Goal: Obtain resource: Download file/media

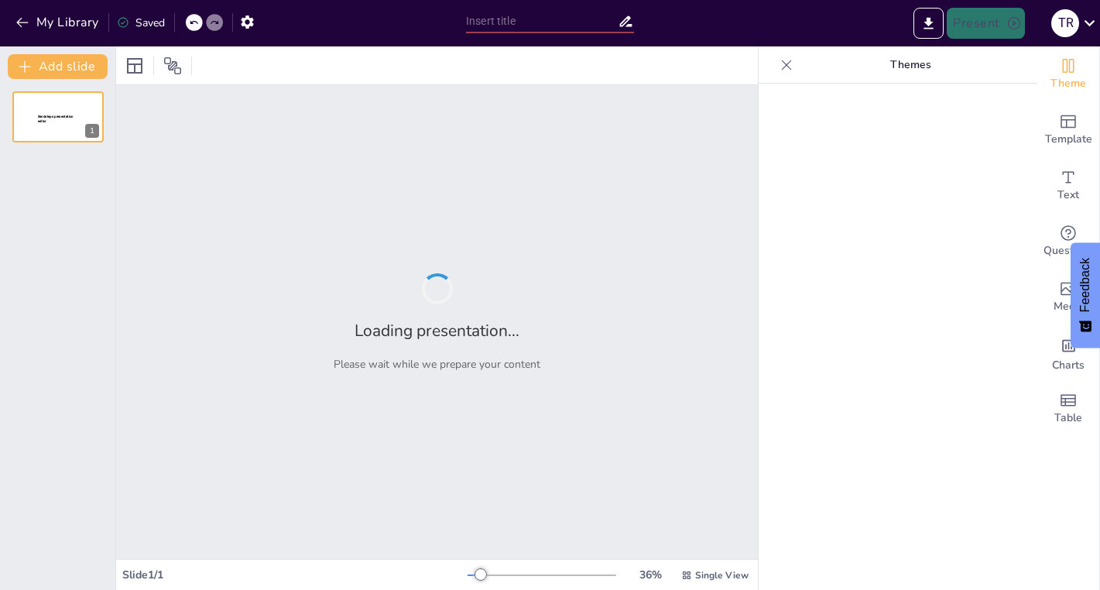
type input "Accessing [PERSON_NAME] Platforms: Step-by-Step Instructions for Canvas and [PE…"
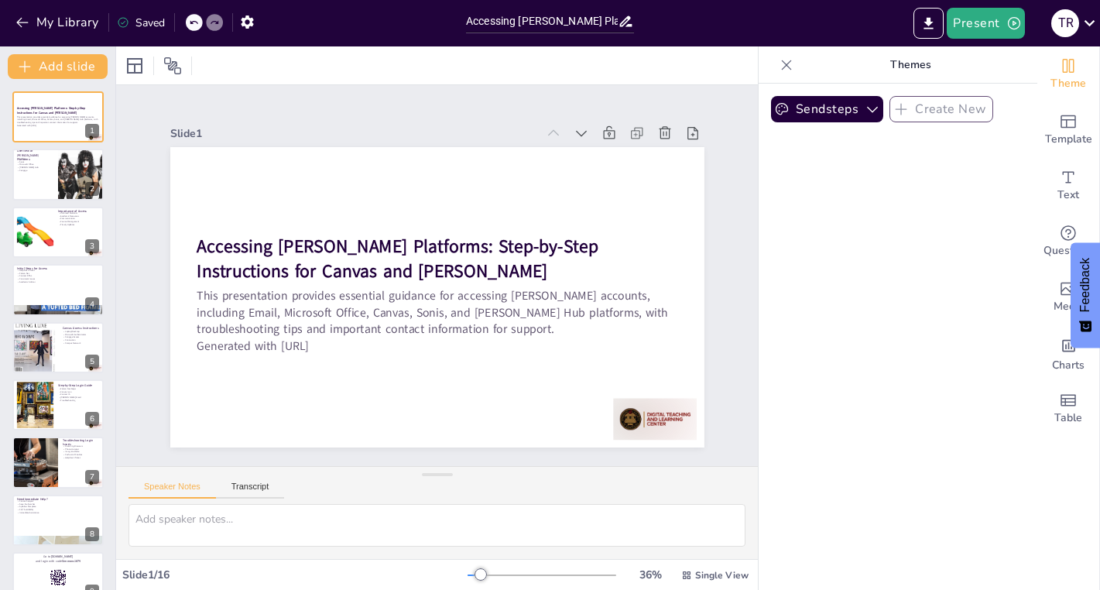
checkbox input "true"
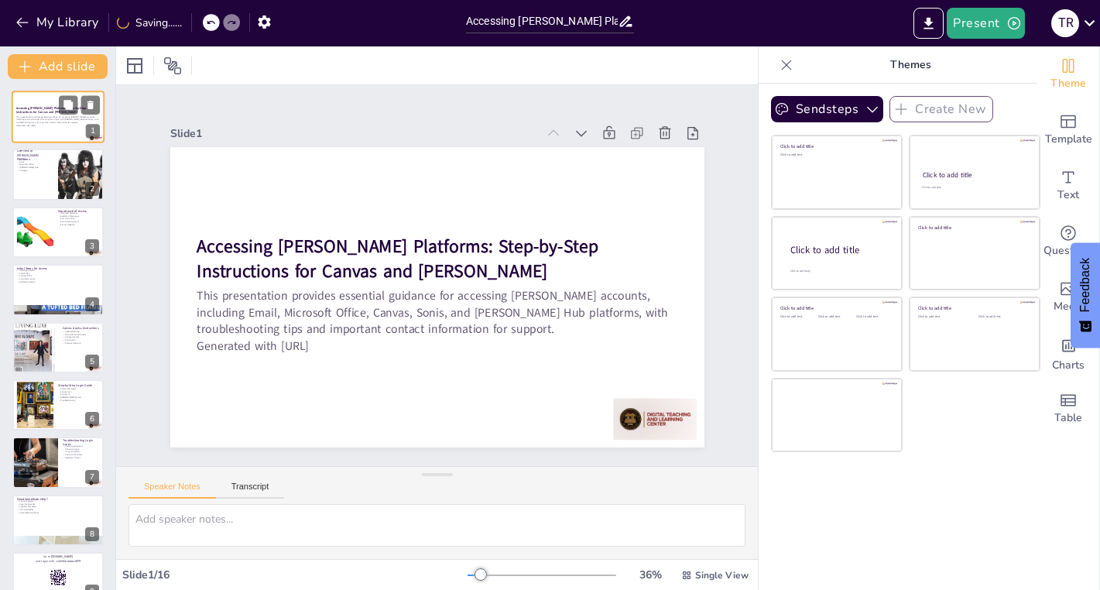
checkbox input "true"
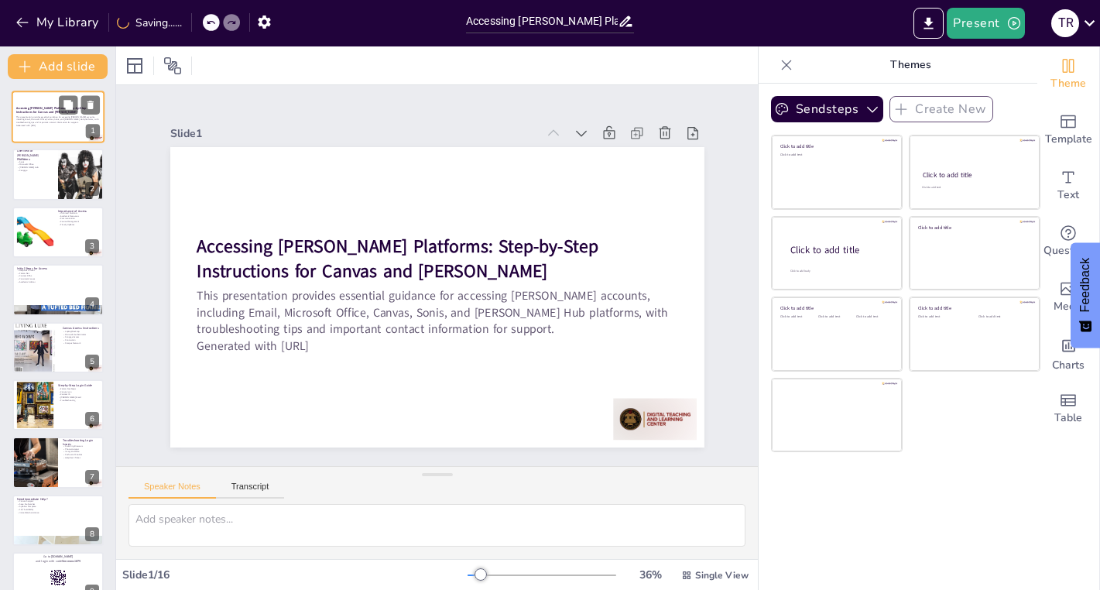
checkbox input "true"
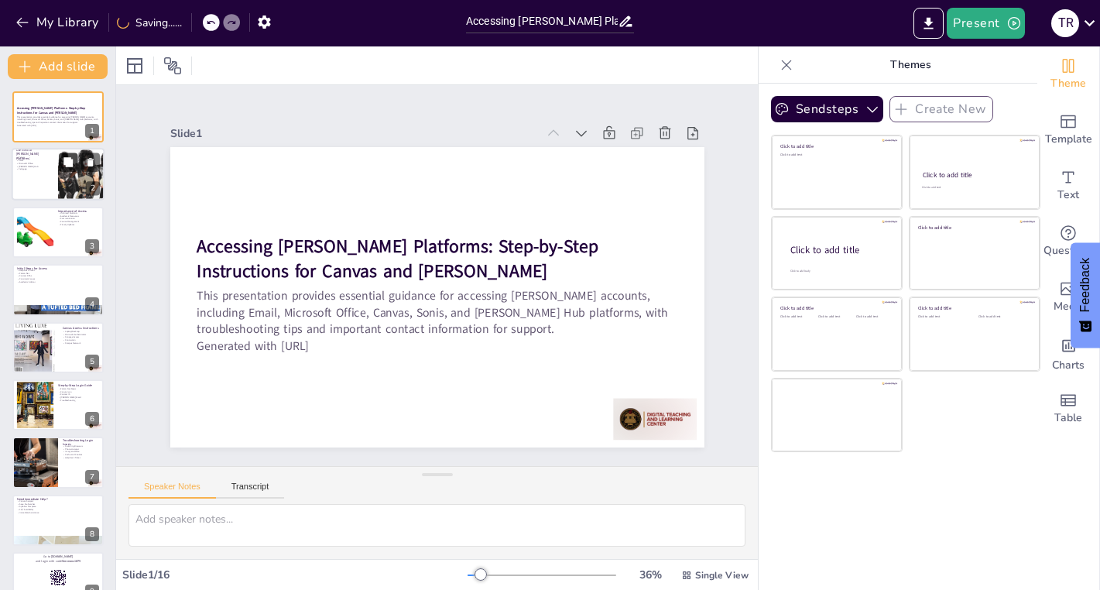
checkbox input "true"
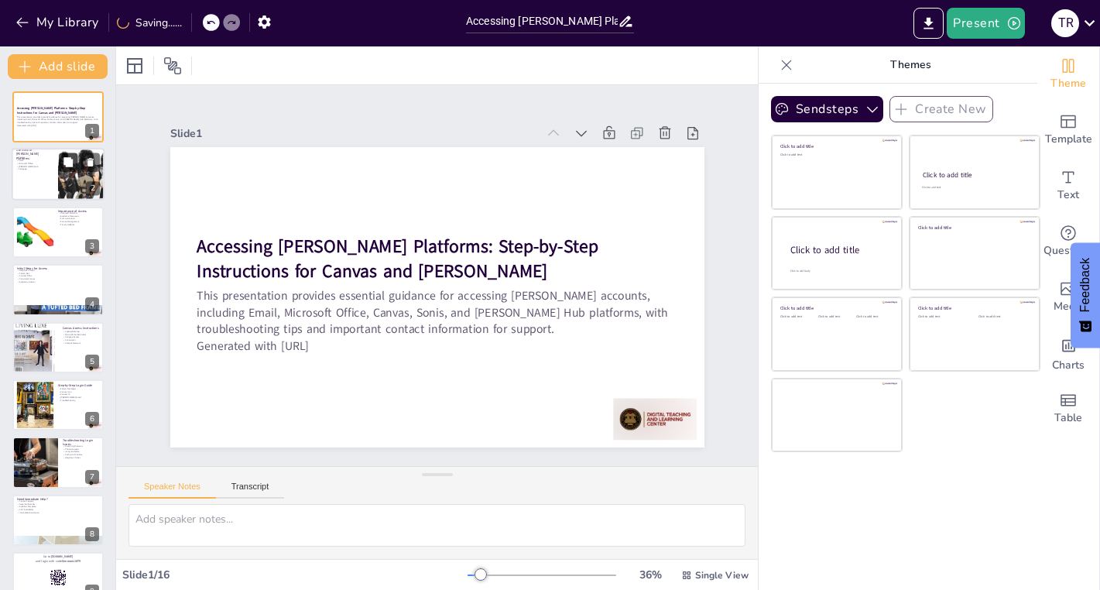
checkbox input "true"
click at [70, 168] on icon at bounding box center [68, 162] width 11 height 11
type textarea "Canvas is a critical platform for course management at Simmons. It allows stude…"
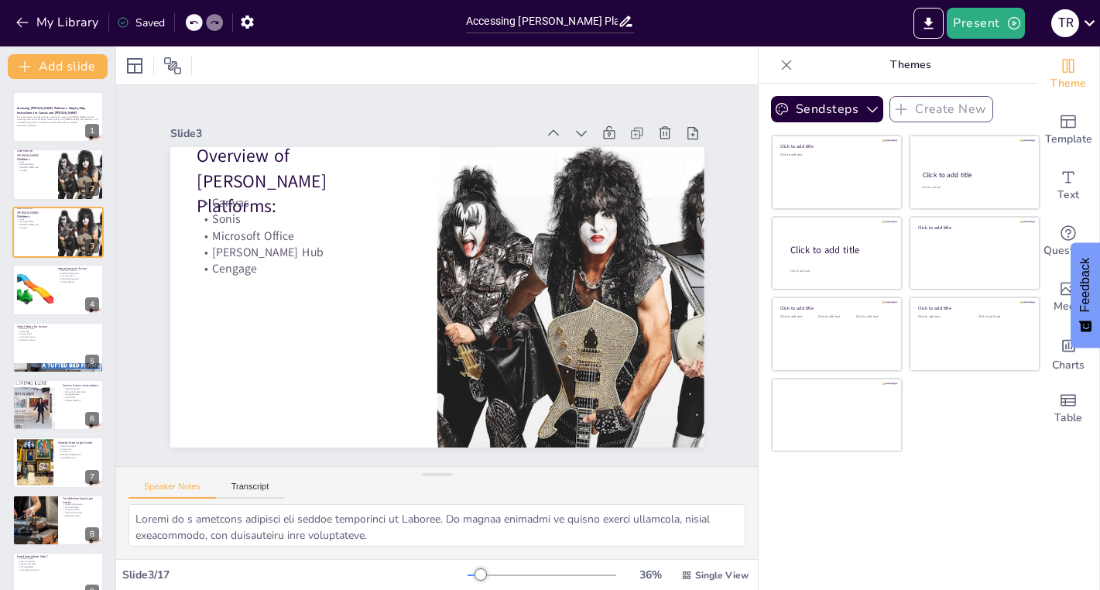
checkbox input "true"
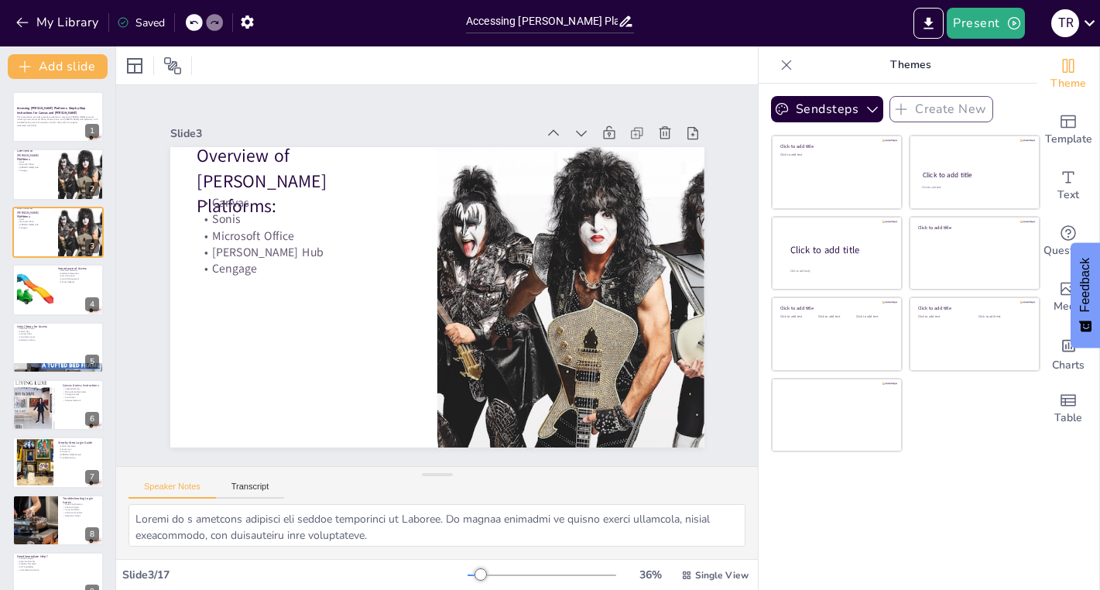
checkbox input "true"
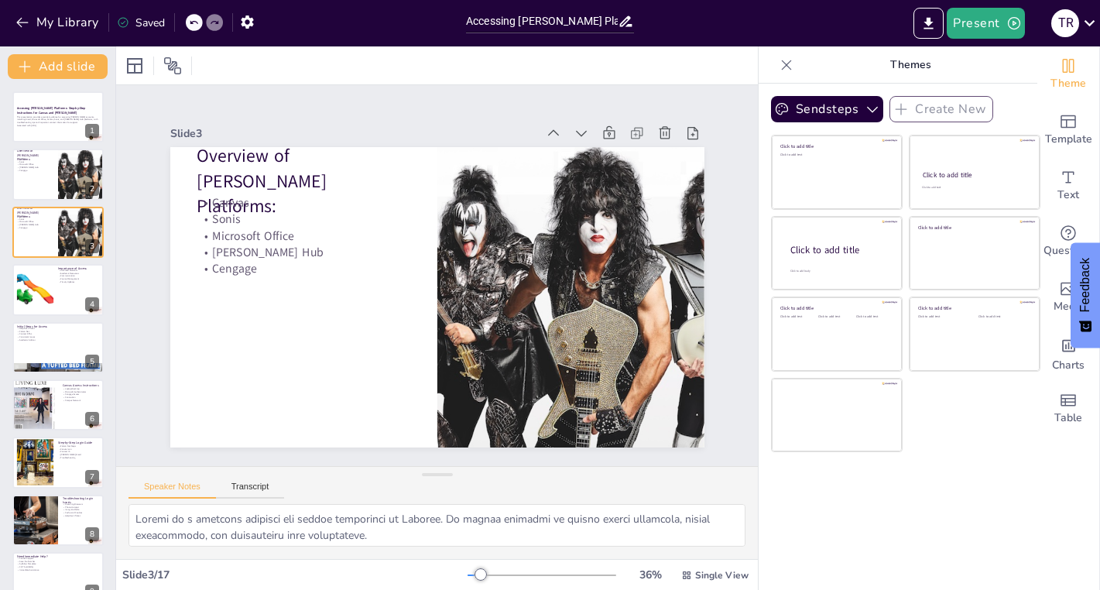
checkbox input "true"
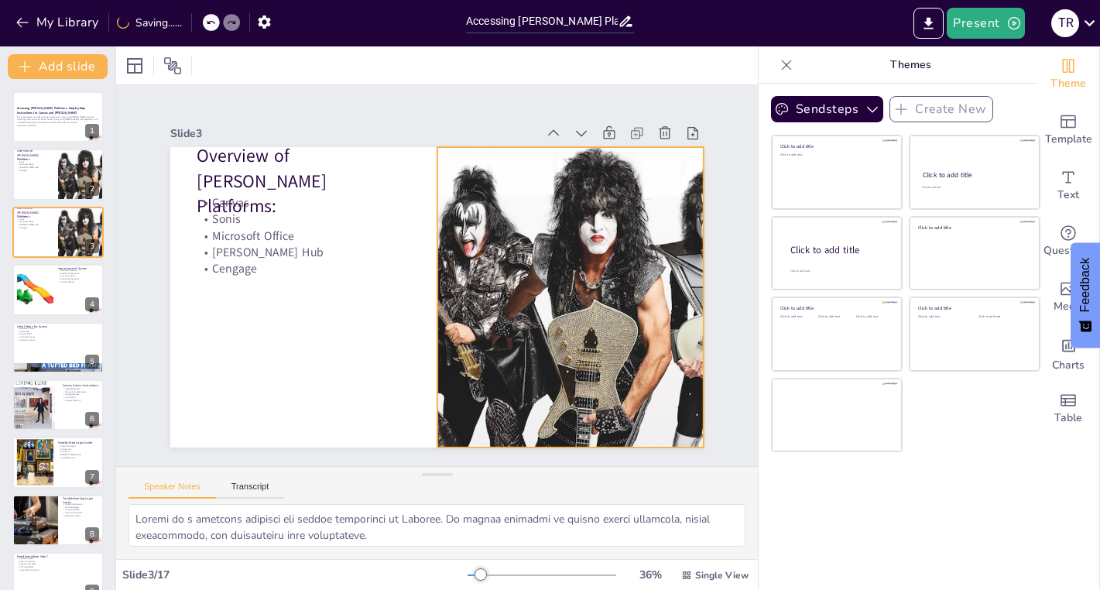
checkbox input "true"
click at [483, 252] on div at bounding box center [542, 361] width 410 height 410
checkbox input "true"
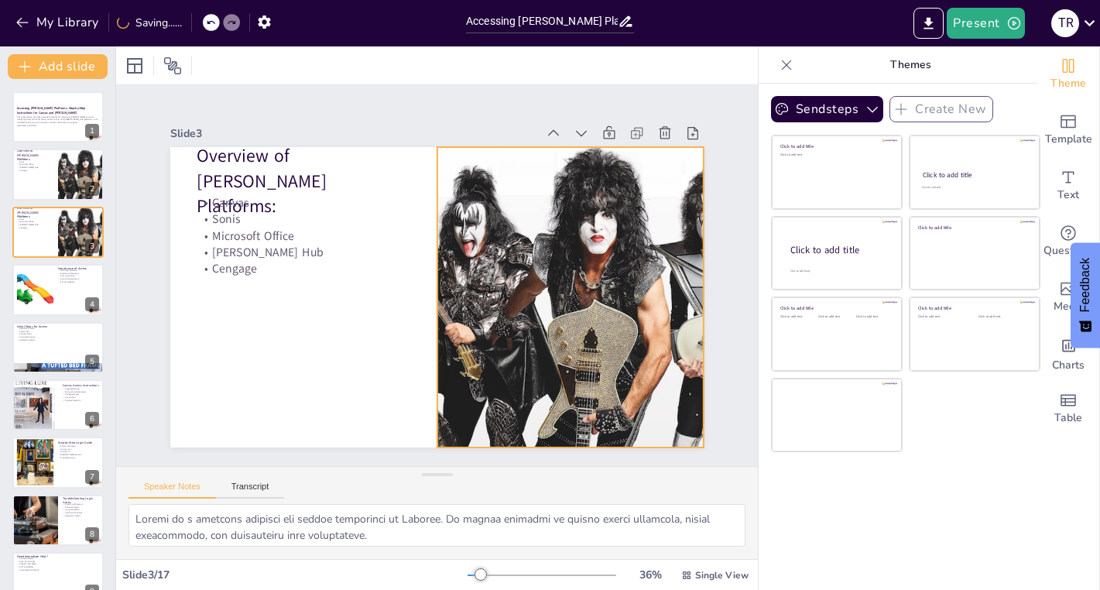
checkbox input "true"
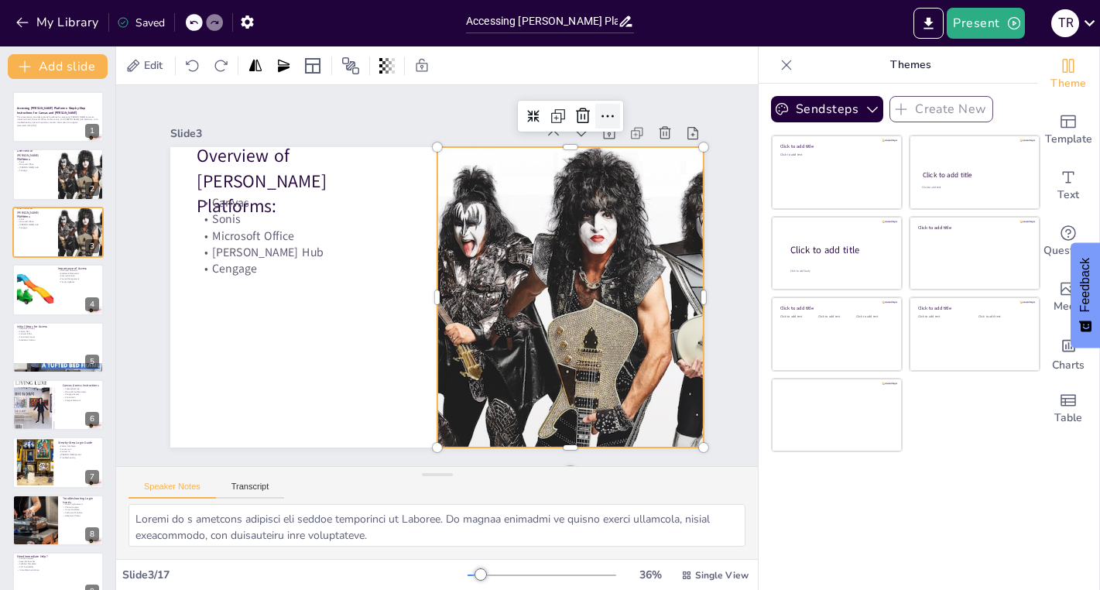
click at [617, 133] on icon at bounding box center [623, 135] width 12 height 4
checkbox input "true"
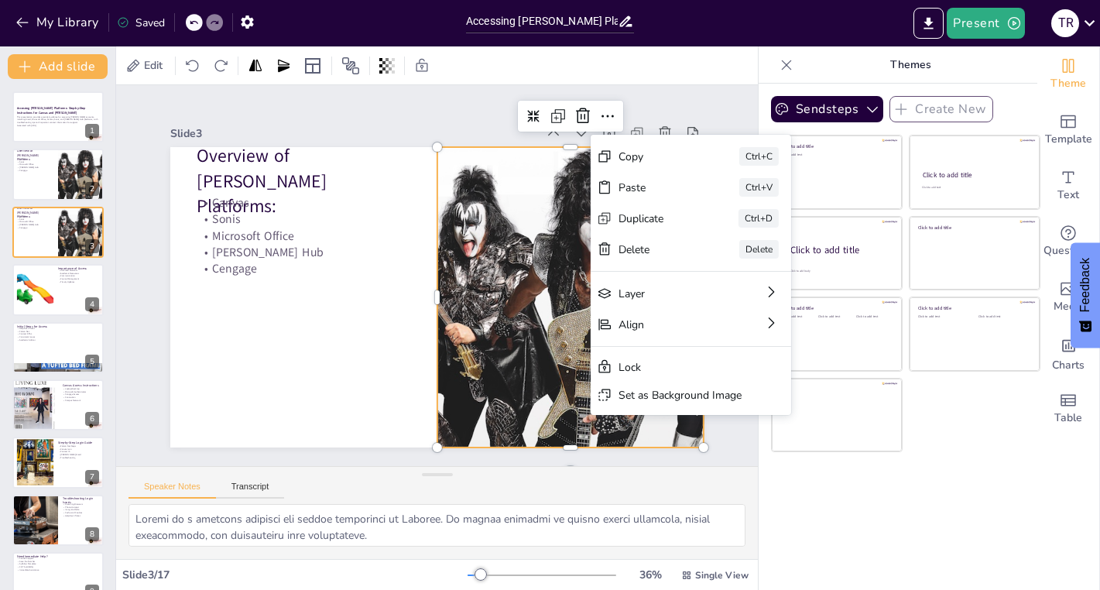
checkbox input "true"
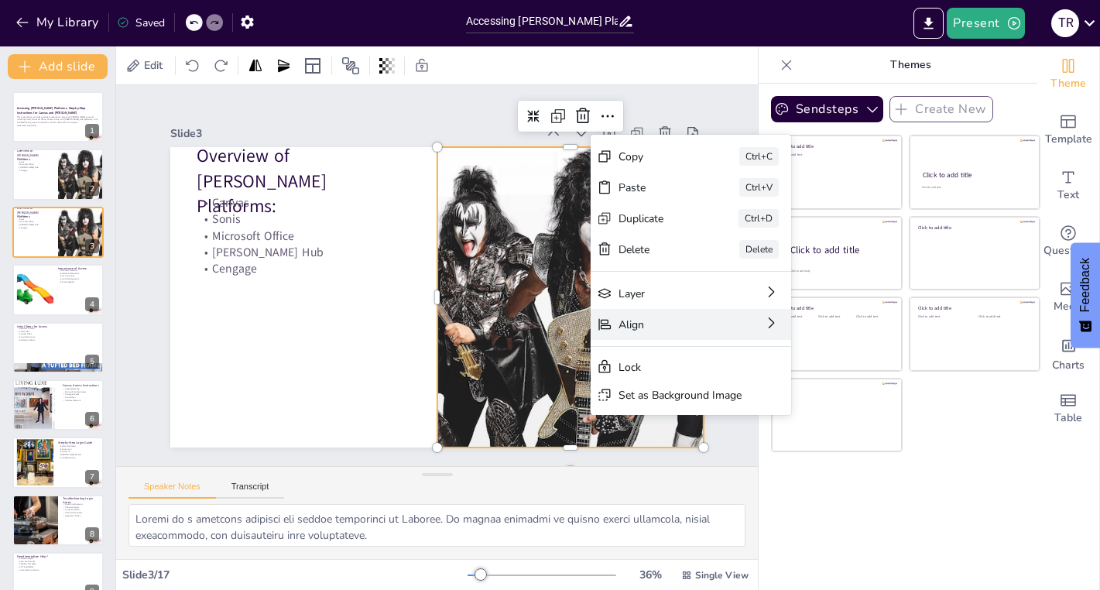
checkbox input "true"
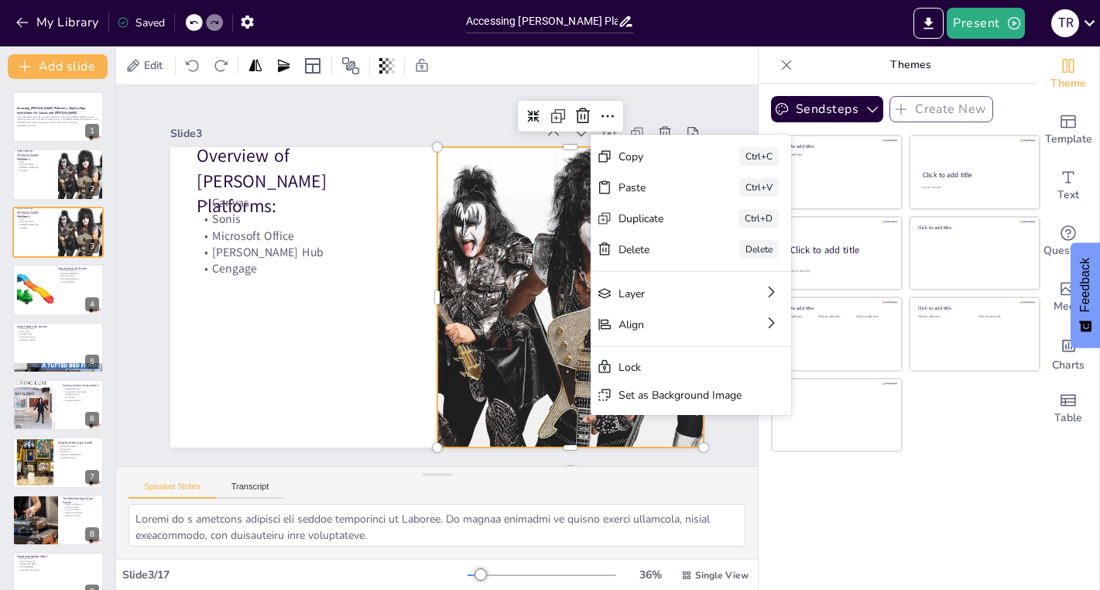
checkbox input "true"
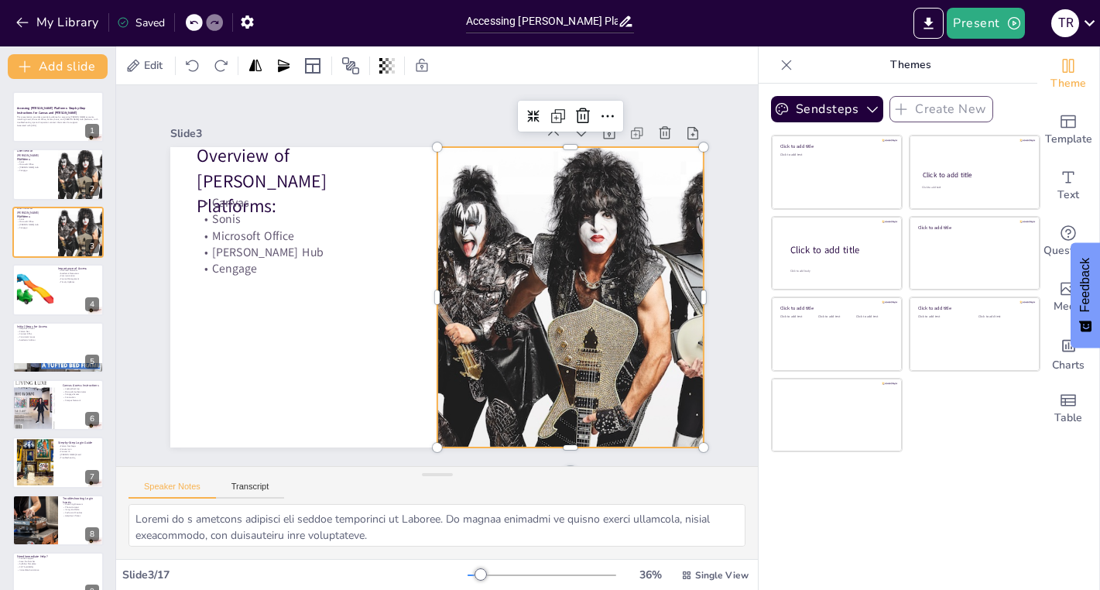
click at [509, 352] on div at bounding box center [568, 311] width 330 height 330
checkbox input "true"
click at [509, 352] on div at bounding box center [568, 311] width 330 height 330
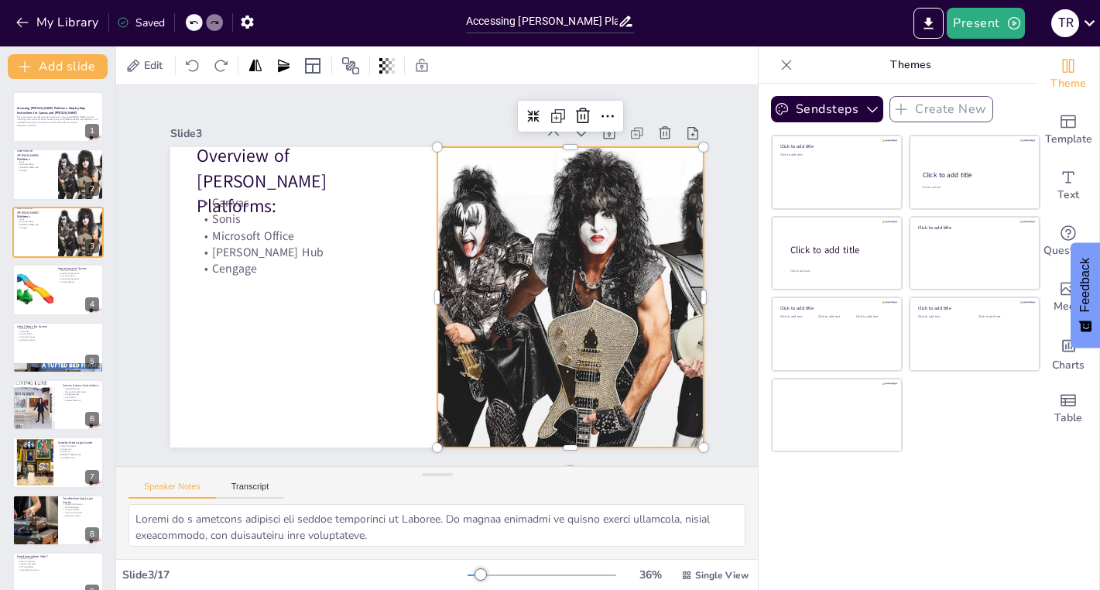
checkbox input "true"
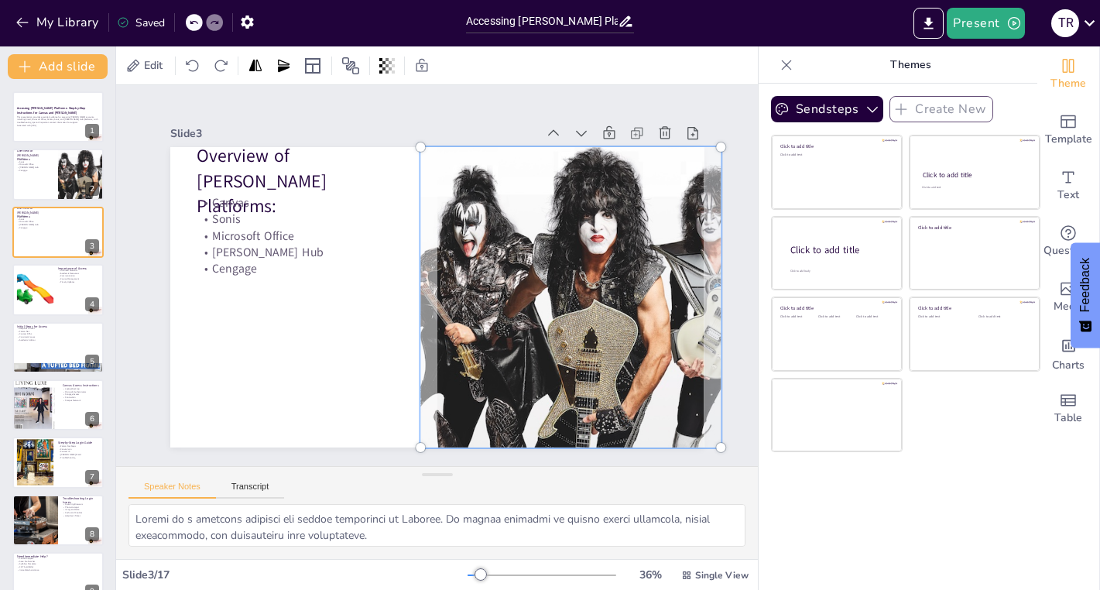
click at [520, 332] on div at bounding box center [568, 311] width 351 height 351
click at [520, 332] on div at bounding box center [557, 337] width 402 height 402
checkbox input "true"
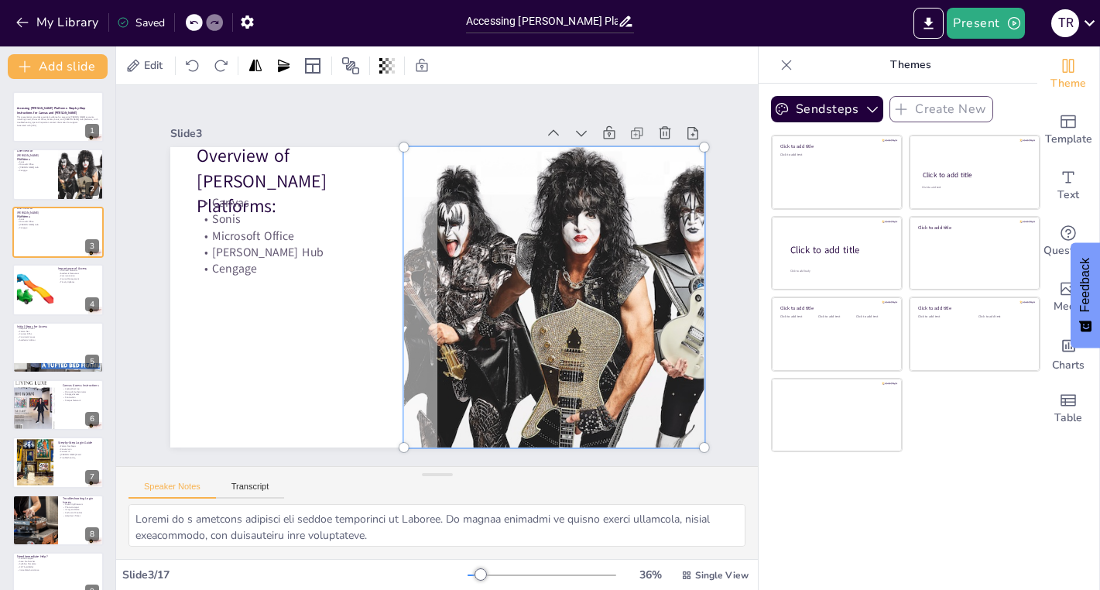
checkbox input "true"
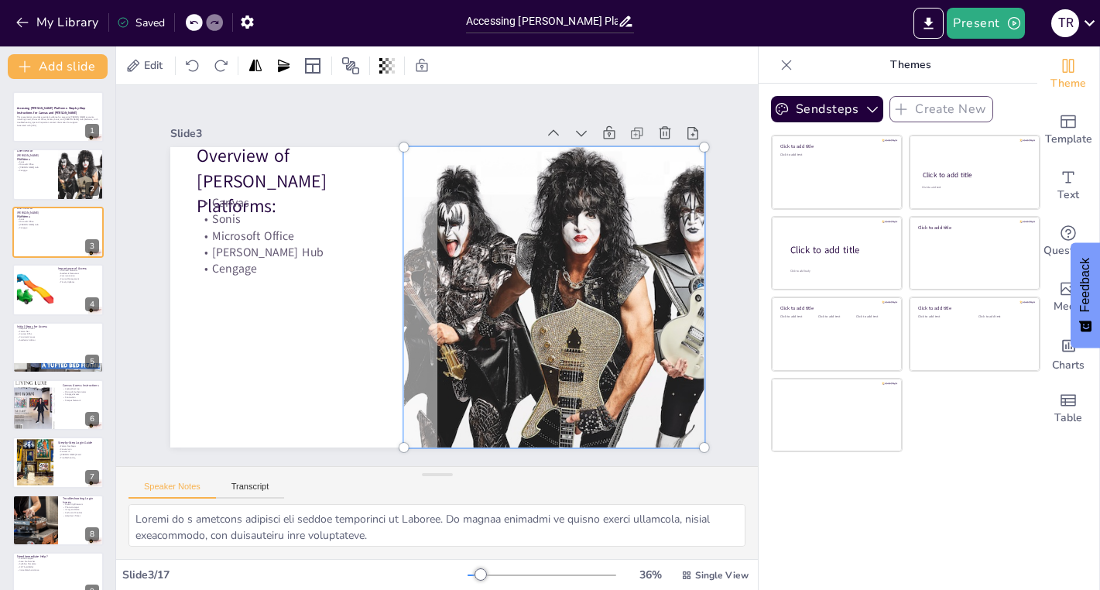
checkbox input "true"
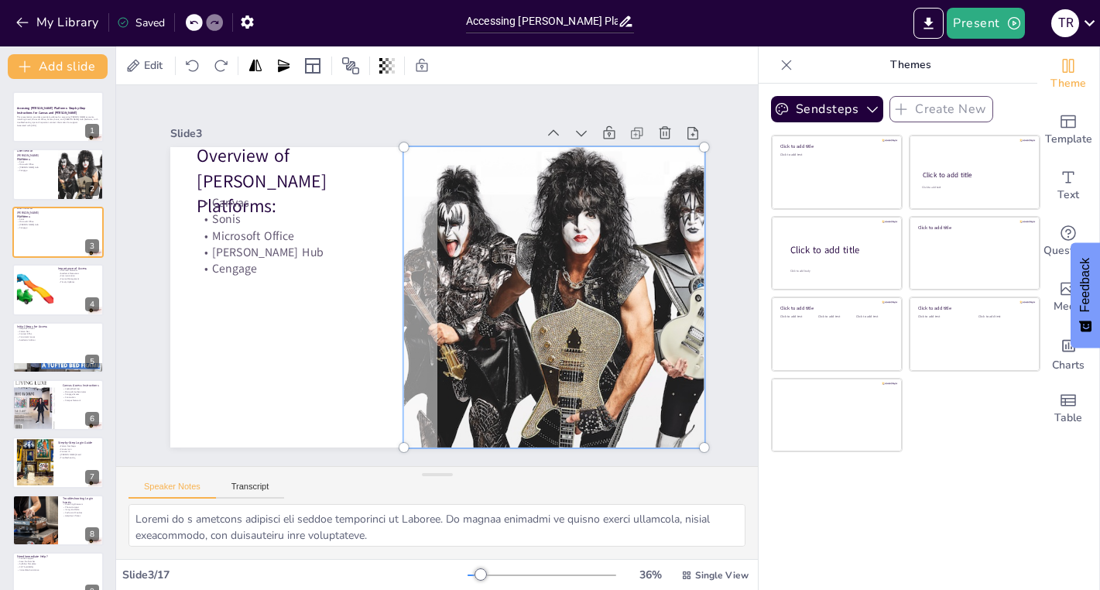
checkbox input "true"
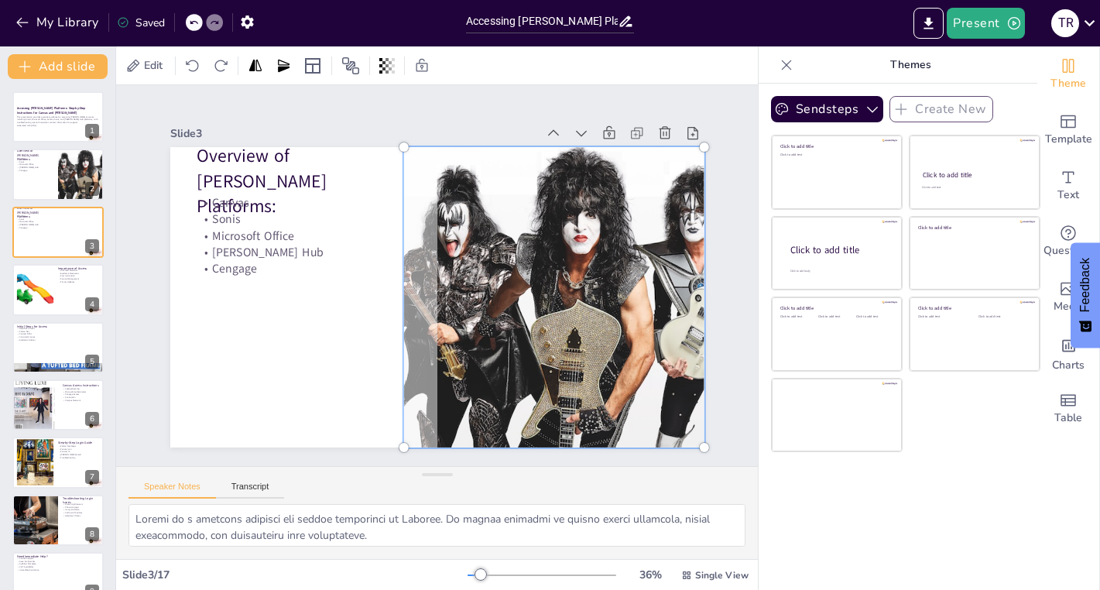
checkbox input "true"
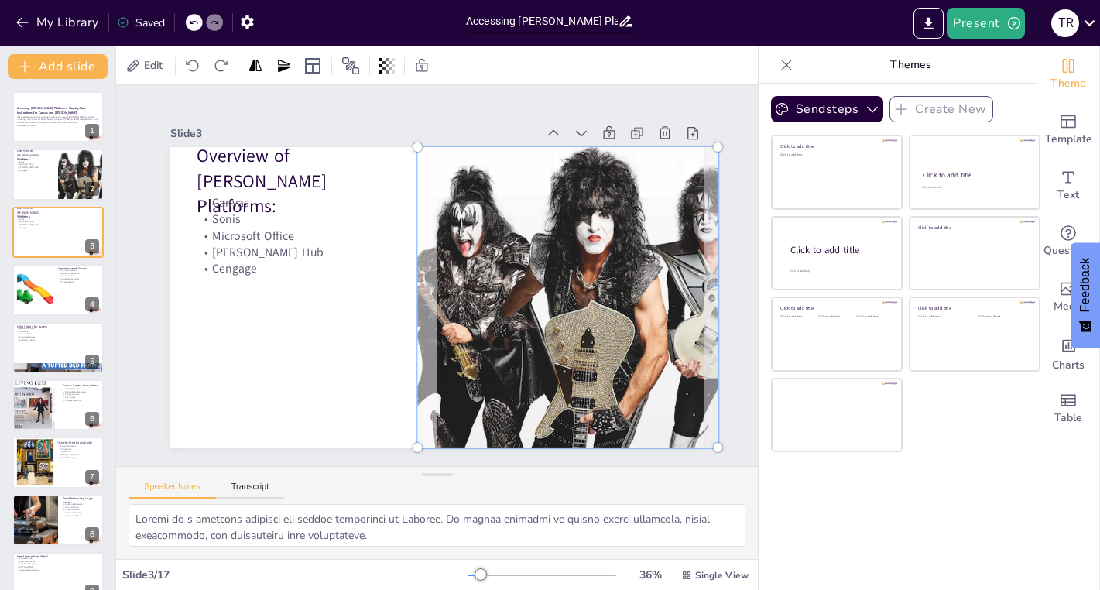
checkbox input "true"
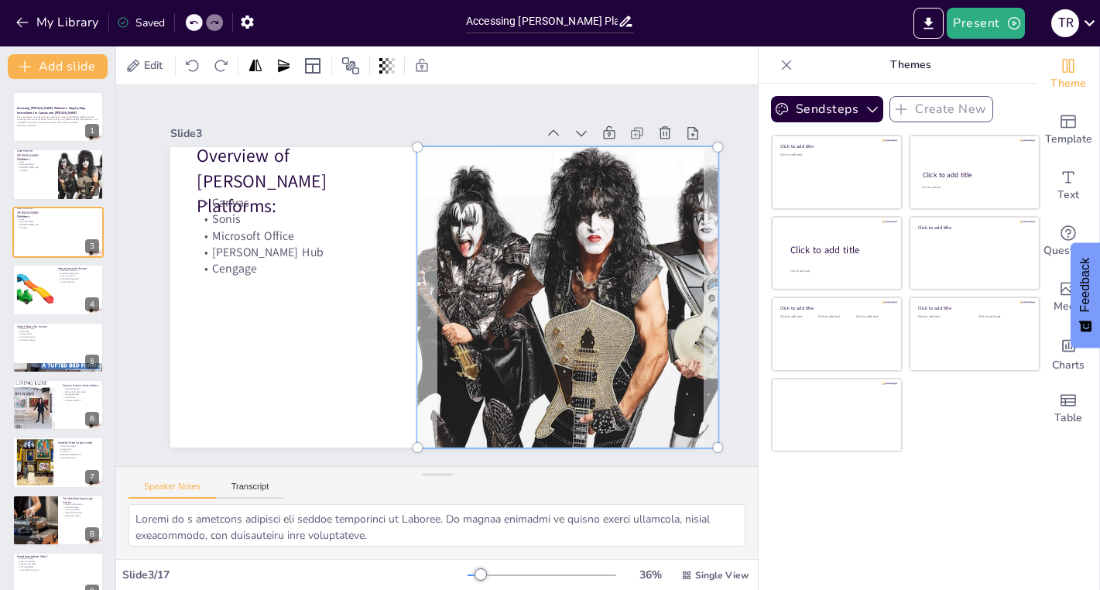
checkbox input "true"
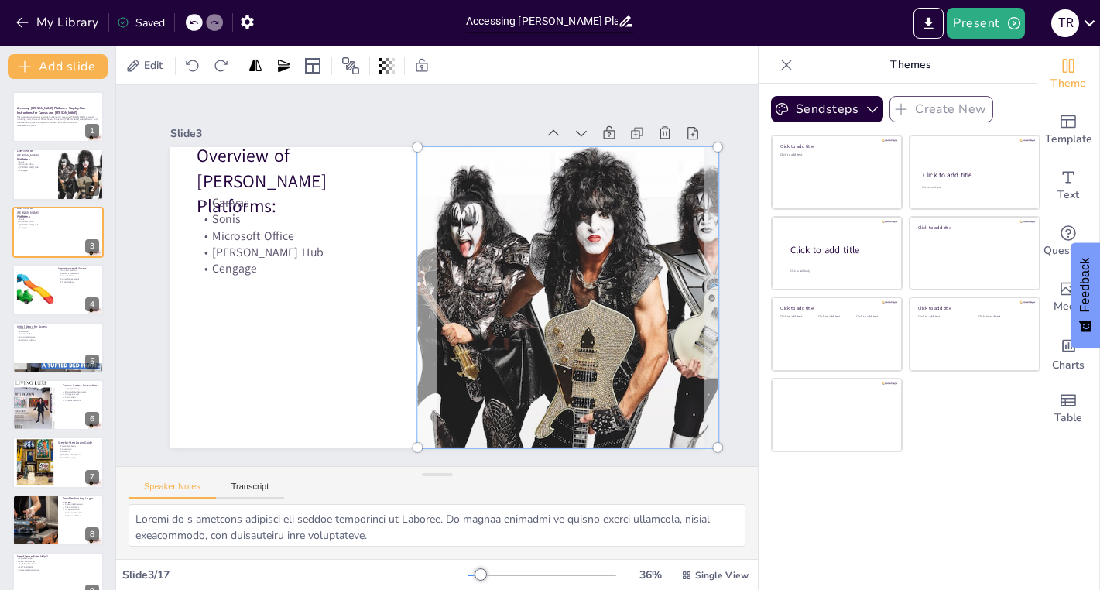
checkbox input "true"
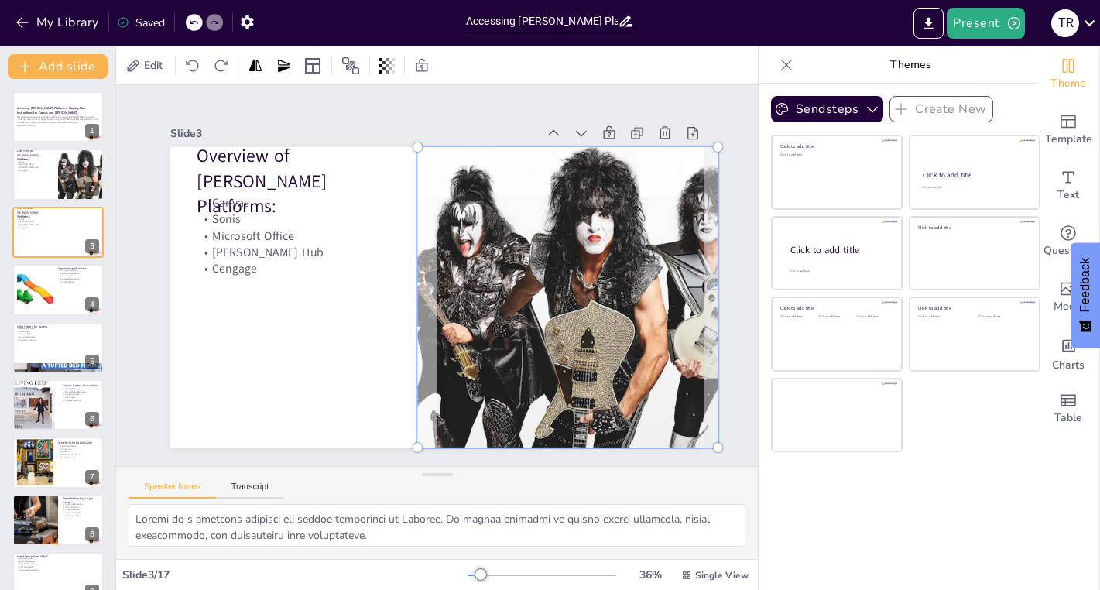
checkbox input "true"
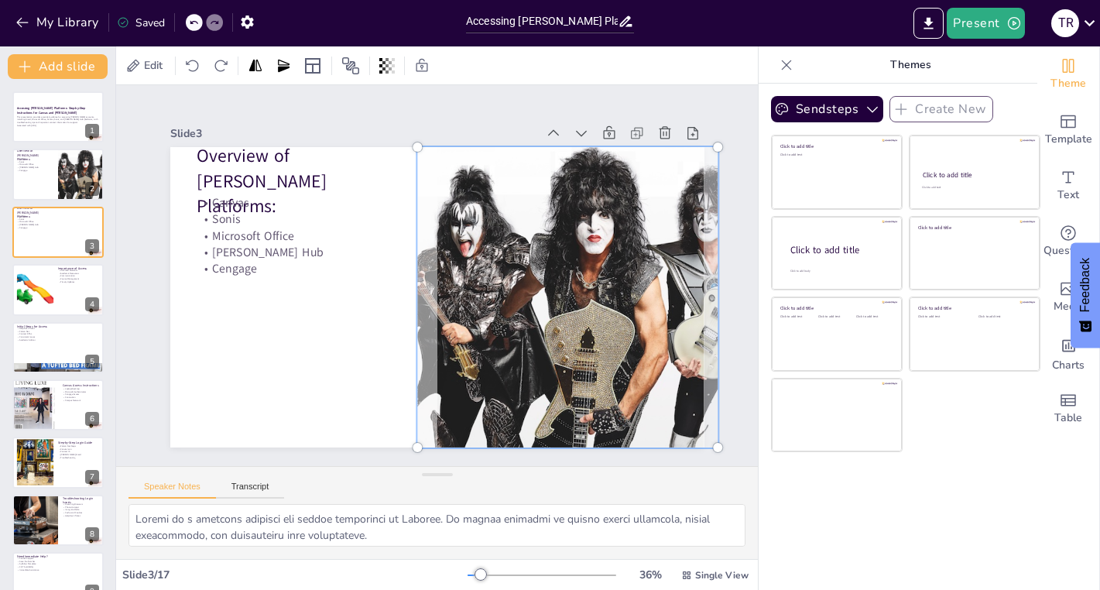
checkbox input "true"
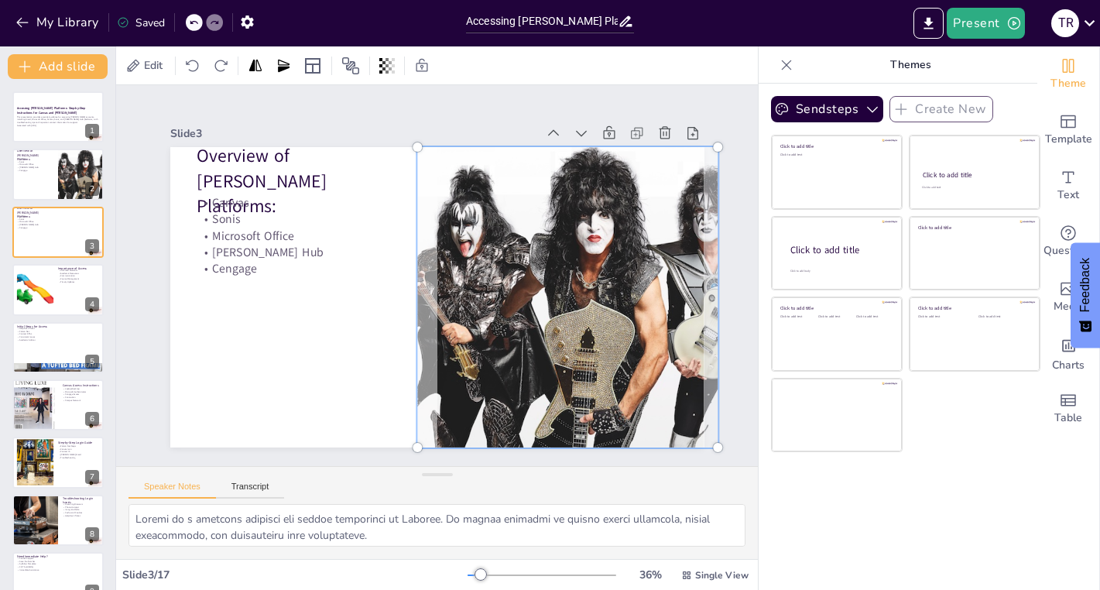
checkbox input "true"
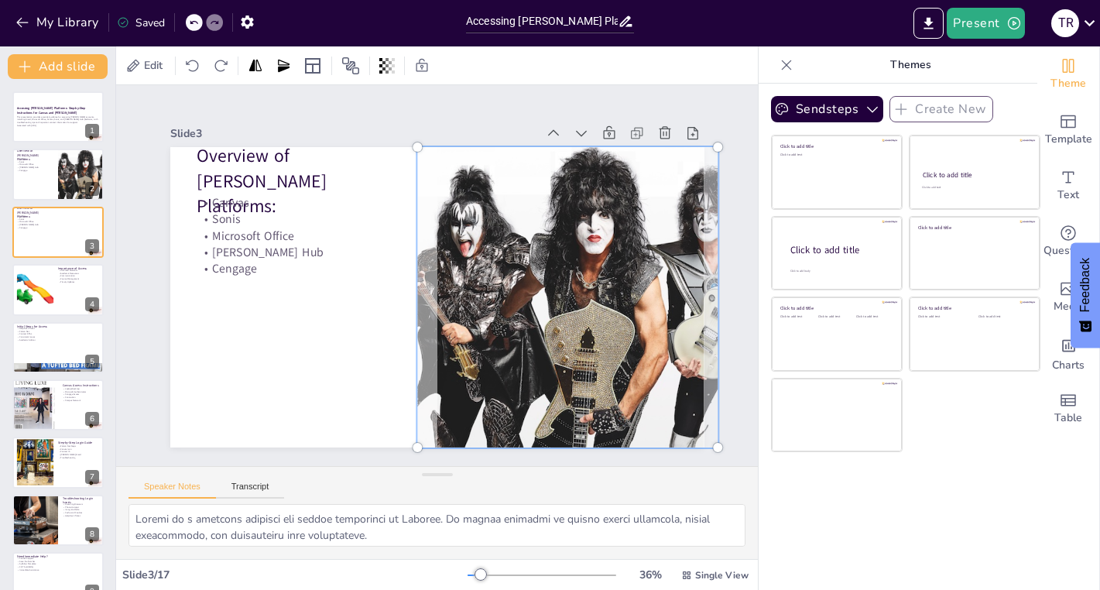
checkbox input "true"
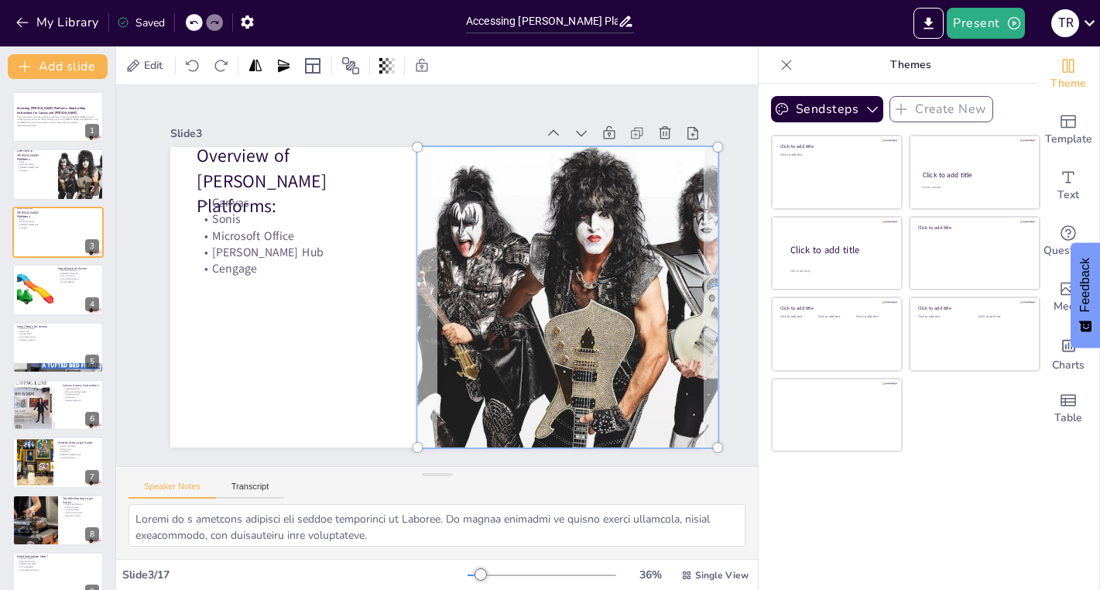
checkbox input "true"
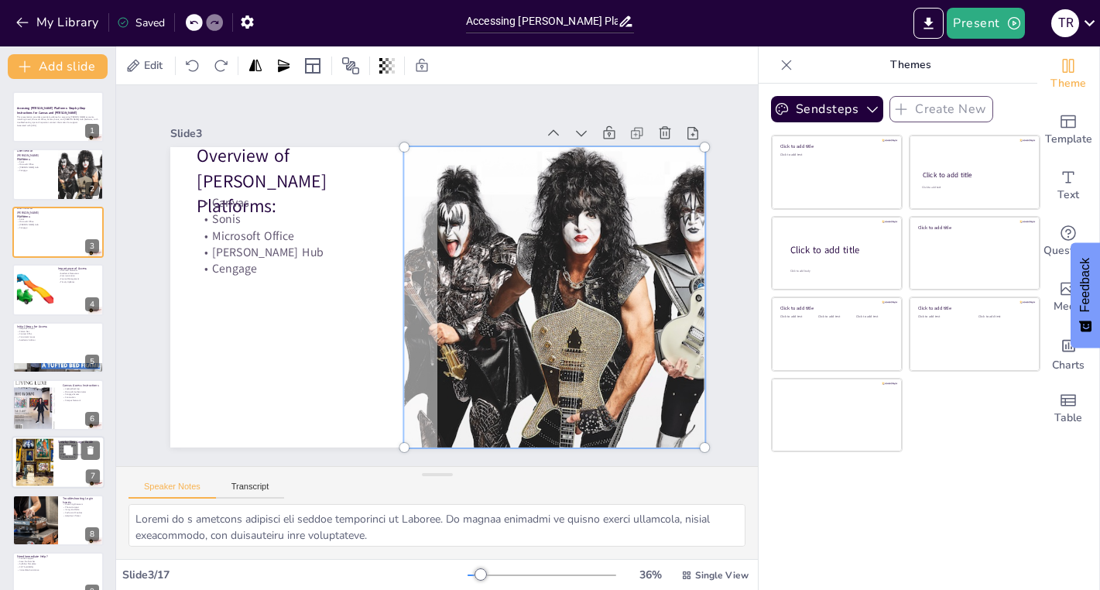
checkbox input "true"
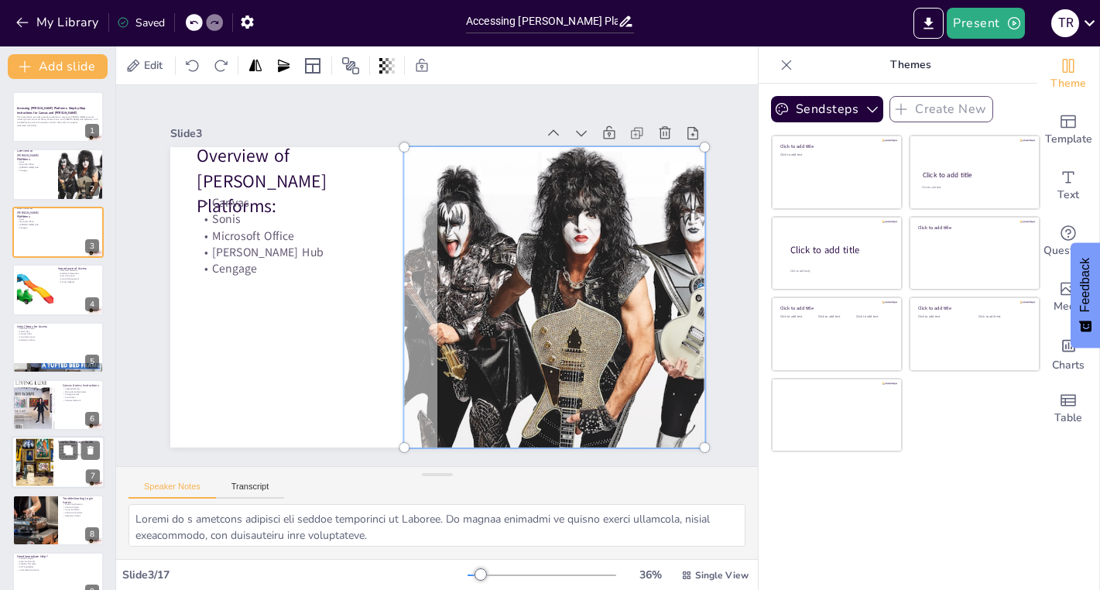
checkbox input "true"
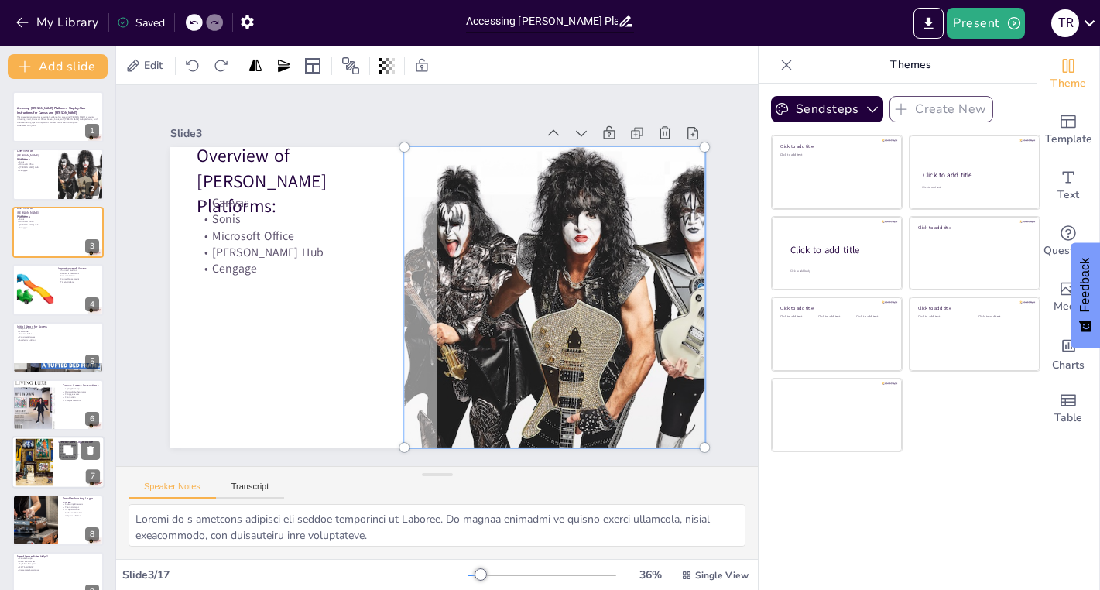
checkbox input "true"
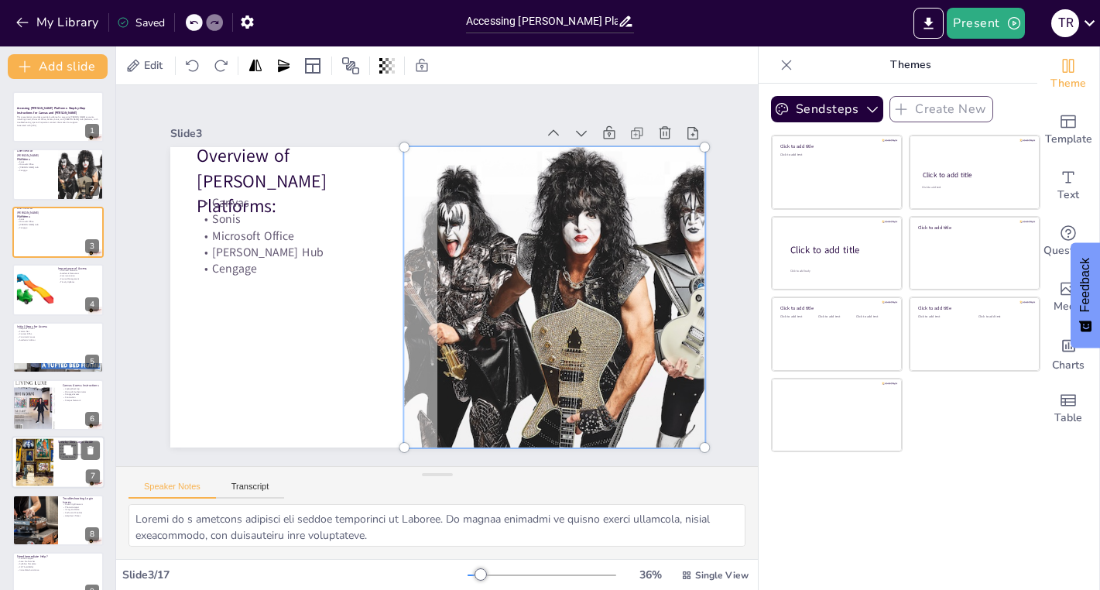
checkbox input "true"
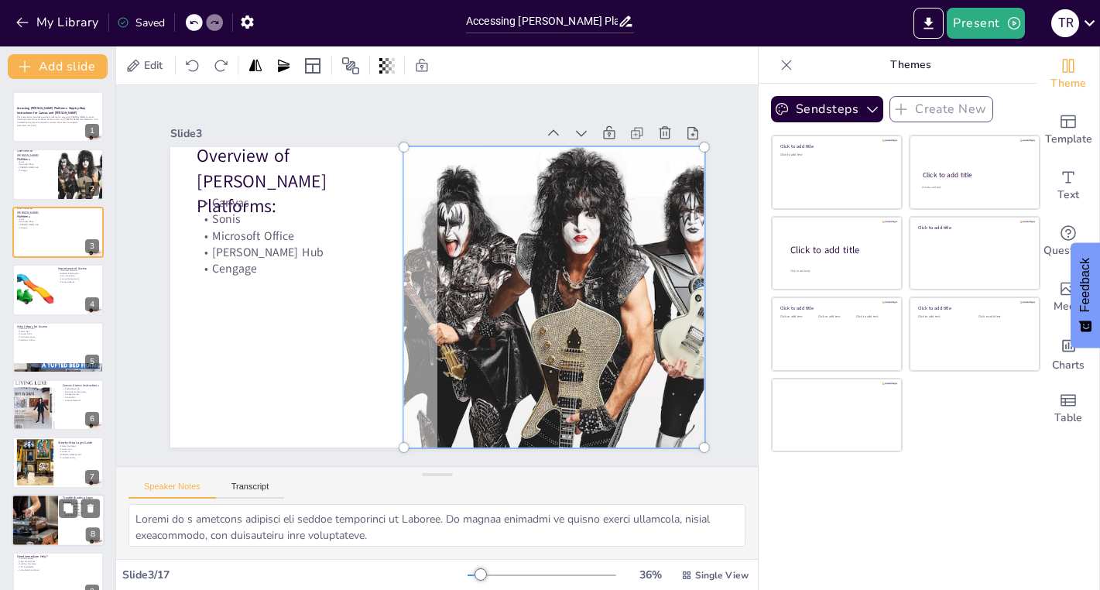
checkbox input "true"
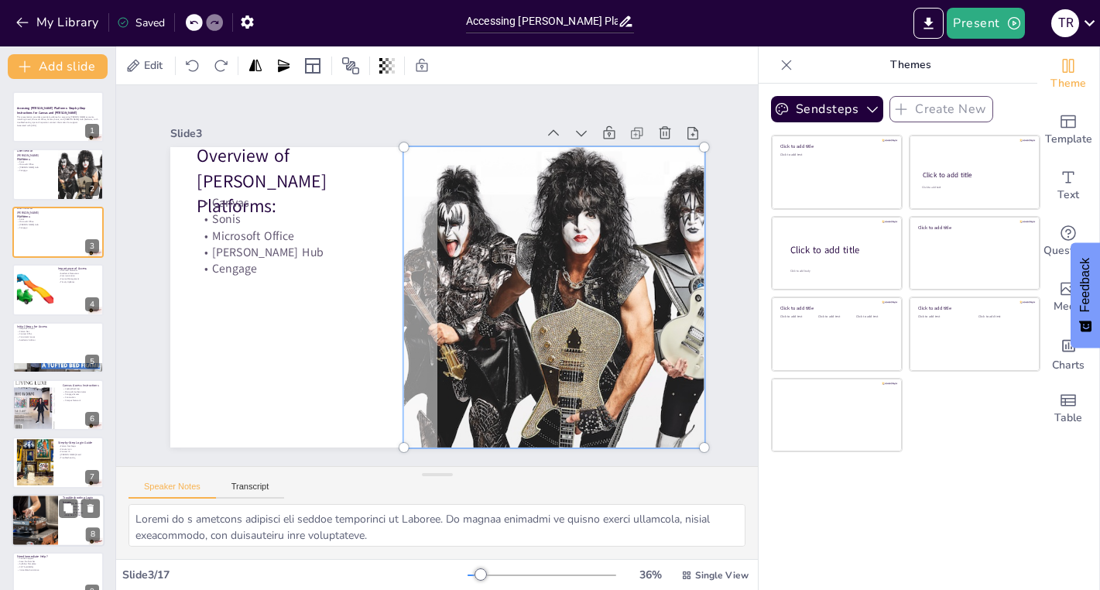
checkbox input "true"
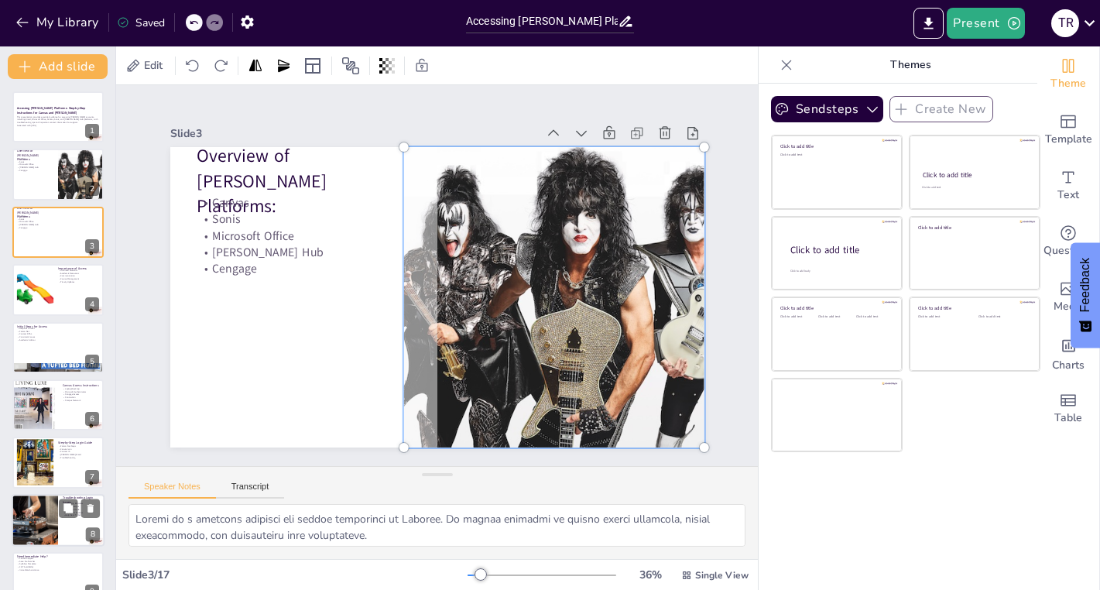
checkbox input "true"
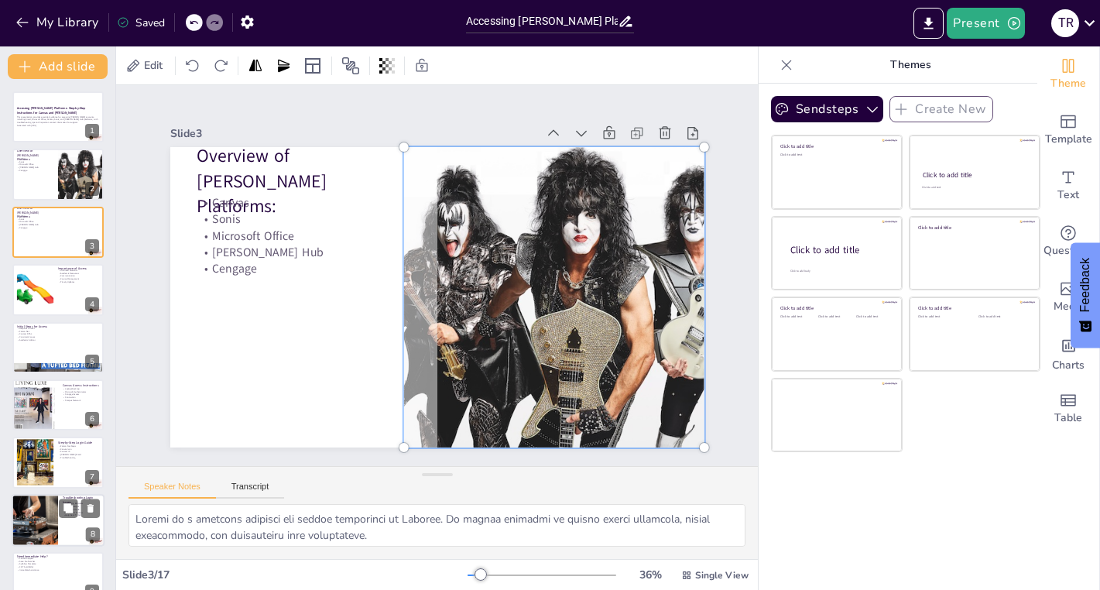
checkbox input "true"
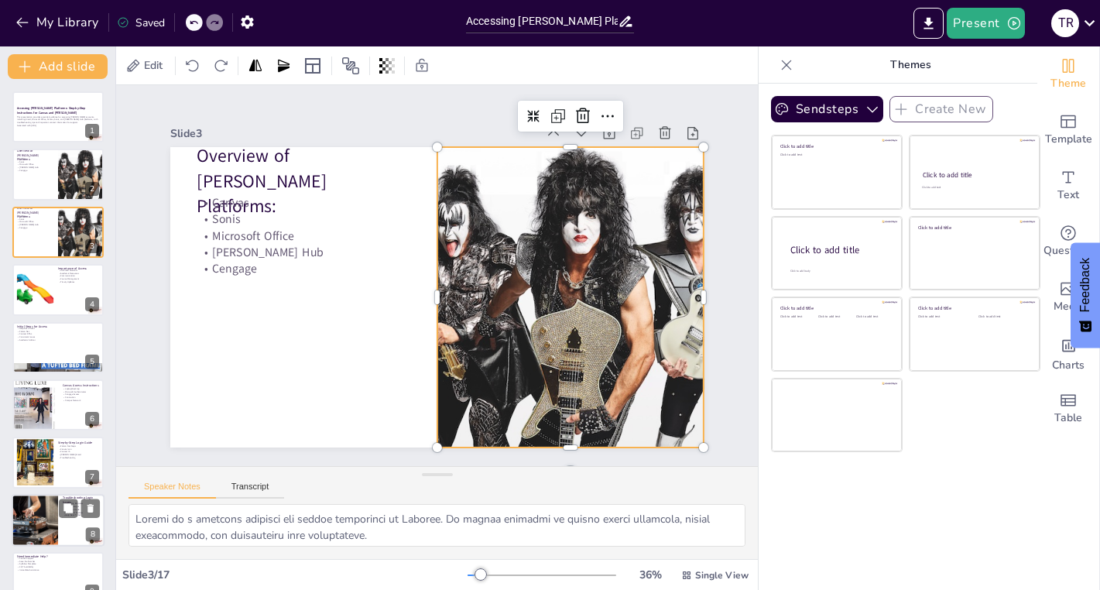
click at [34, 510] on div at bounding box center [35, 520] width 100 height 53
type textarea "Switching browsers can often resolve login issues, as different browsers may ha…"
checkbox input "true"
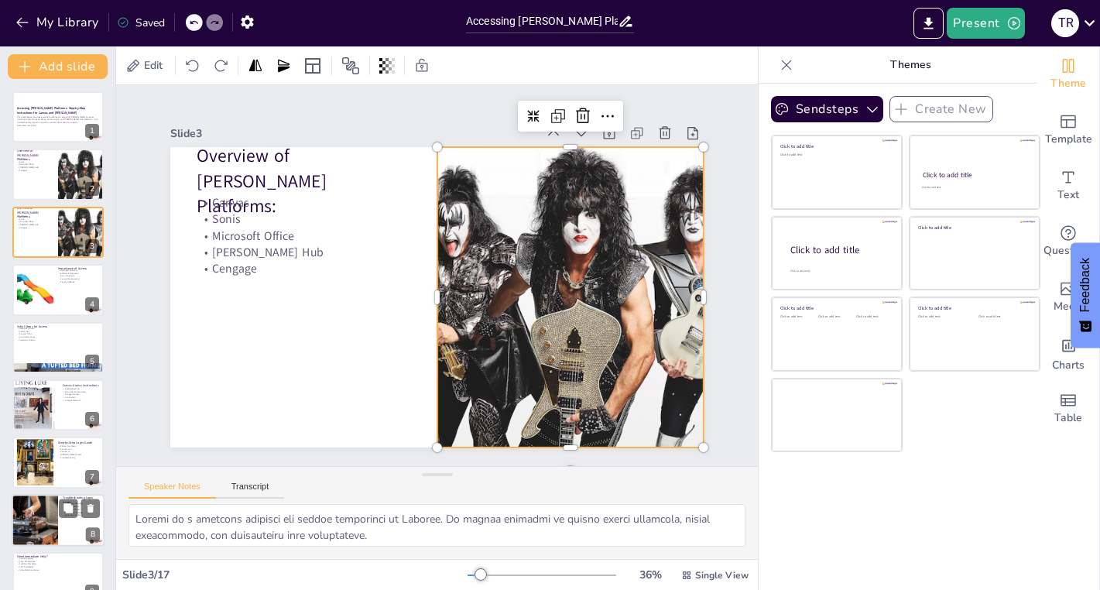
checkbox input "true"
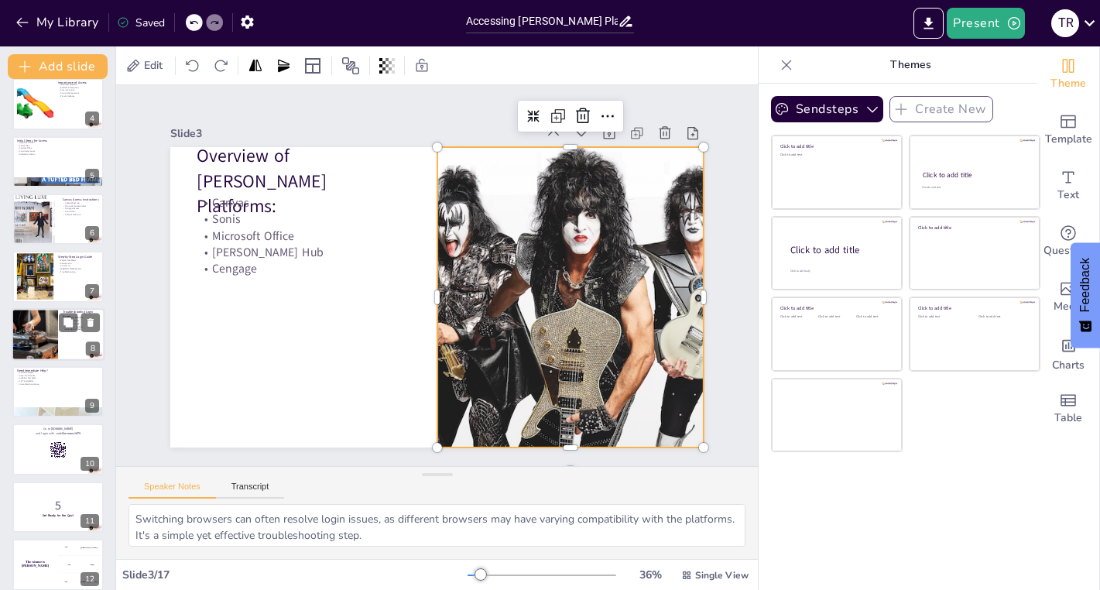
click at [34, 510] on p "5" at bounding box center [58, 505] width 82 height 17
checkbox input "true"
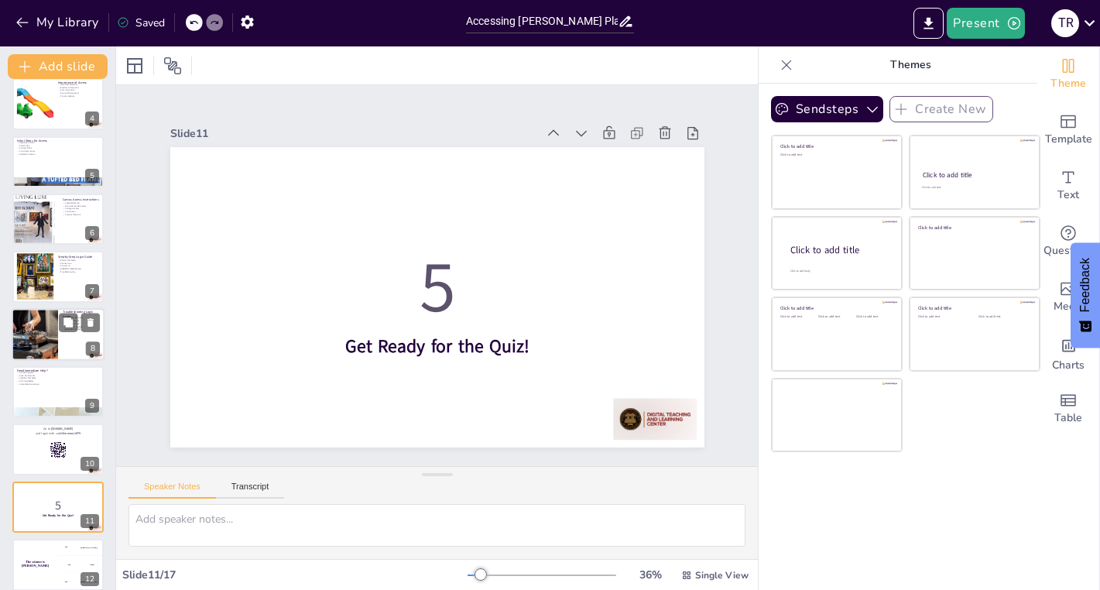
scroll to position [359, 0]
checkbox input "true"
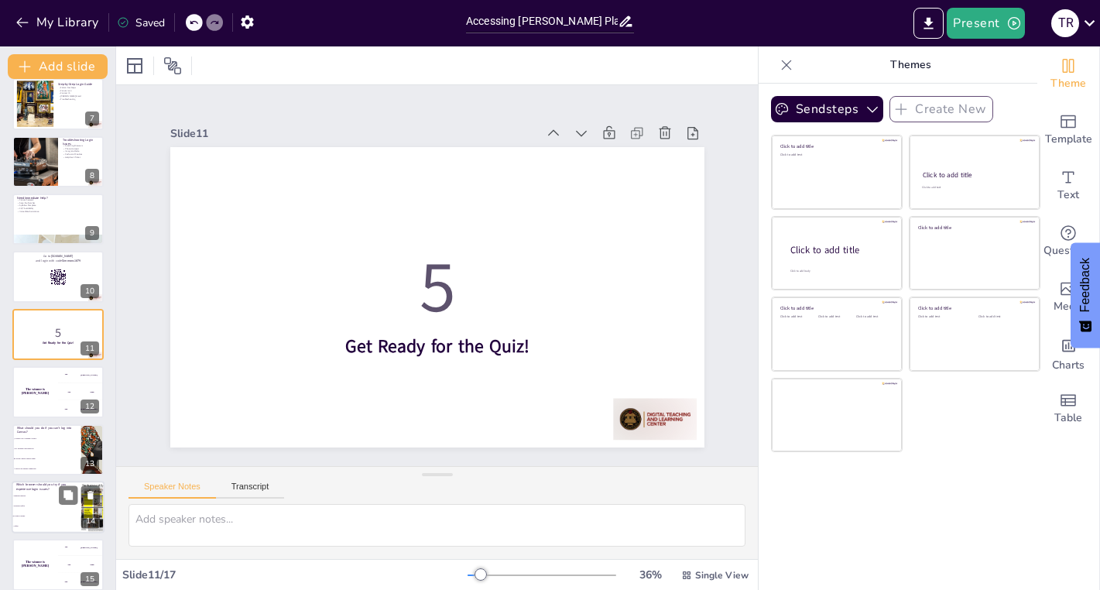
checkbox input "true"
click at [22, 511] on li "Google Chrome" at bounding box center [47, 516] width 70 height 10
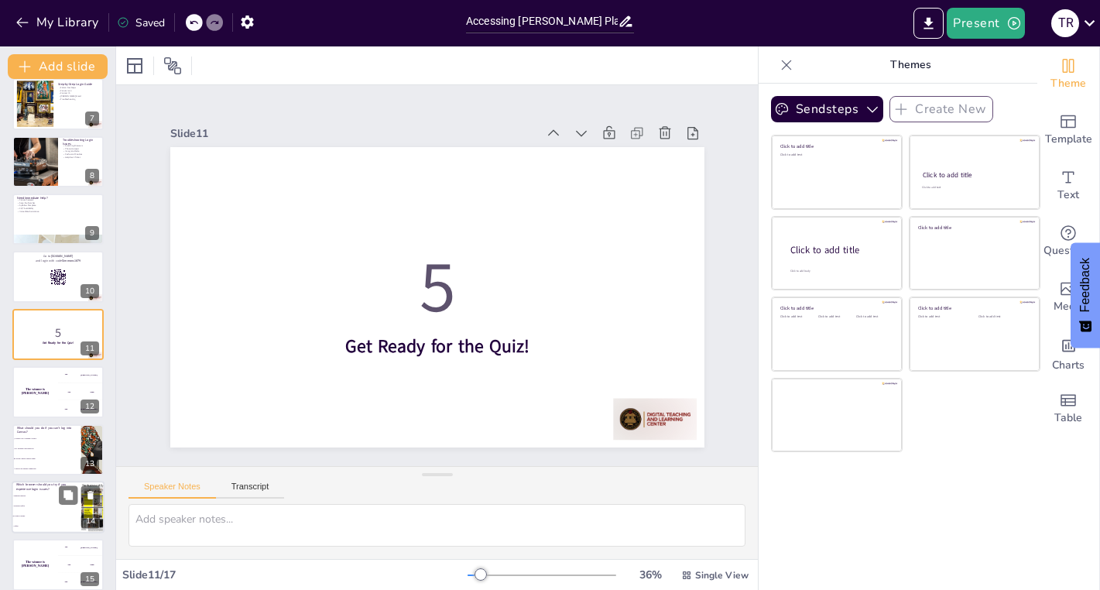
type textarea "The correct answer is Google Chrome, which is recommended for resolving login i…"
checkbox input "true"
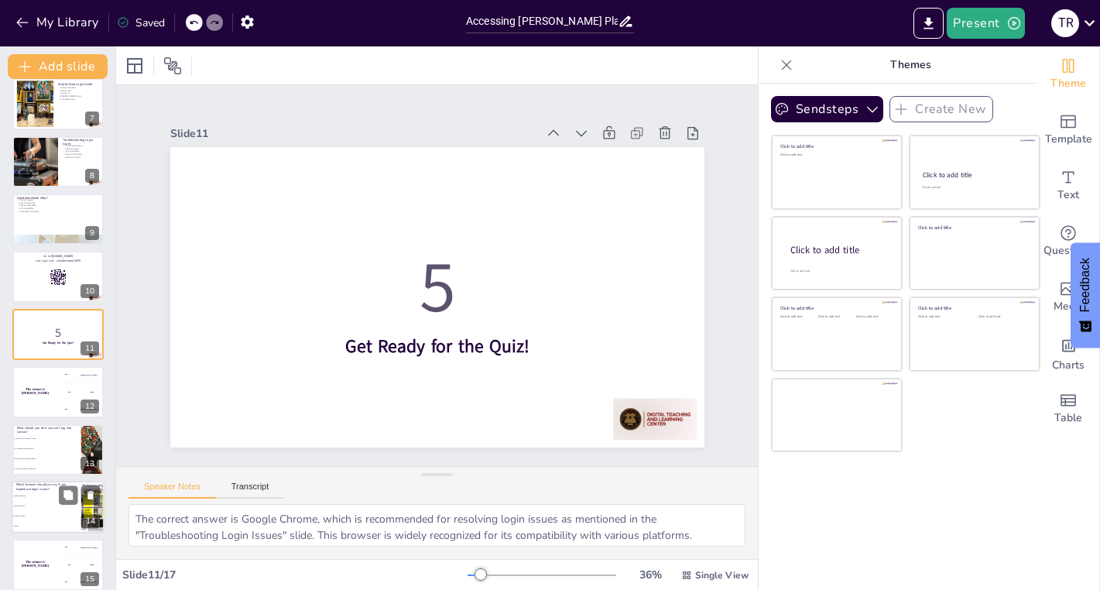
checkbox input "true"
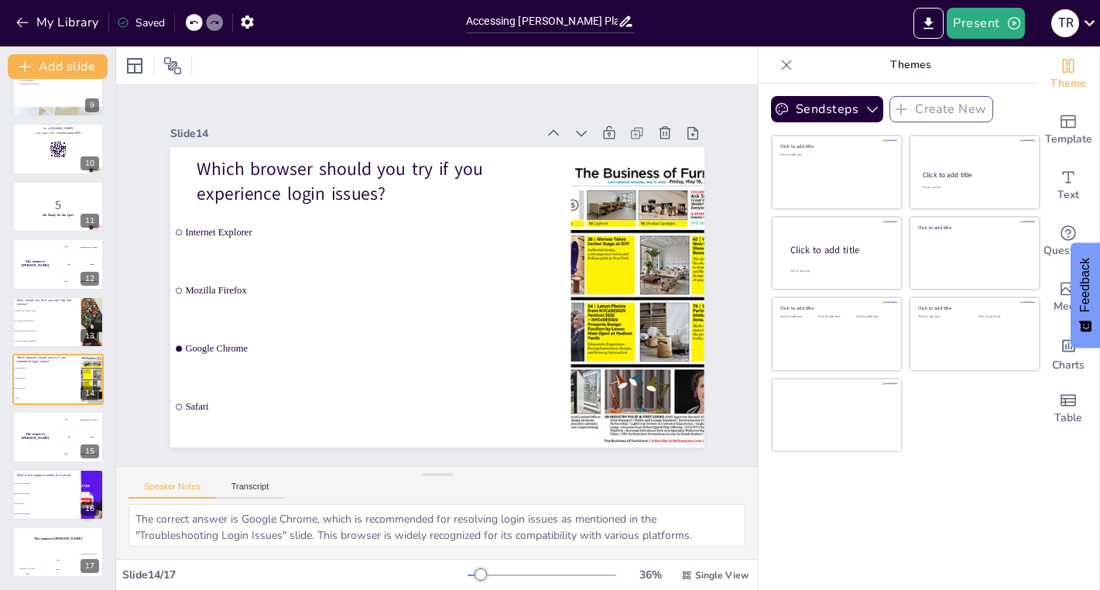
checkbox input "true"
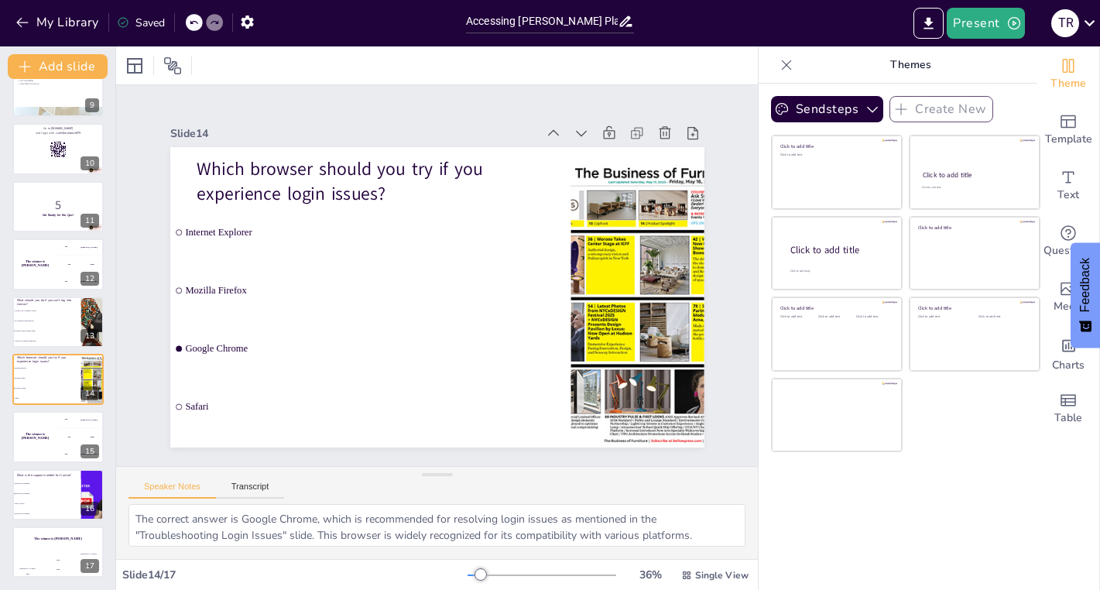
checkbox input "true"
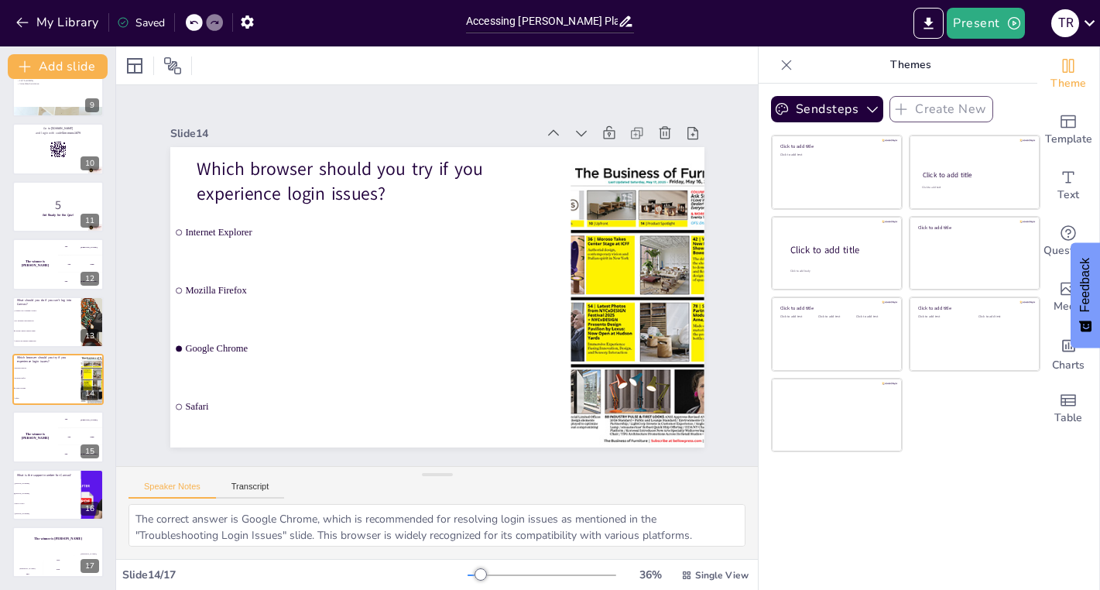
checkbox input "true"
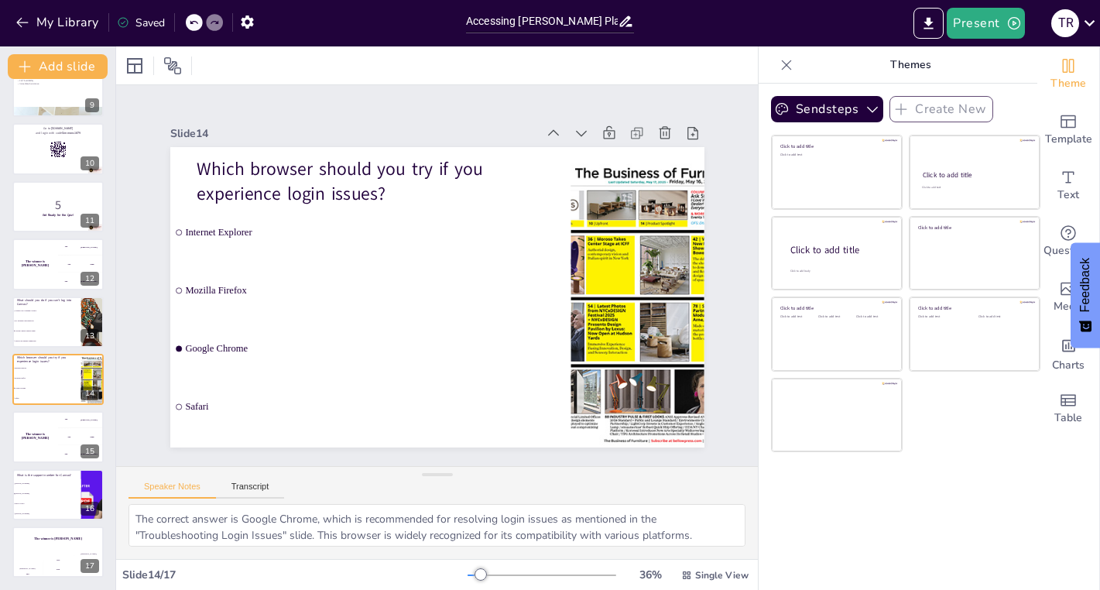
checkbox input "true"
click at [49, 312] on li "Contact your Academic Advisor" at bounding box center [47, 311] width 70 height 10
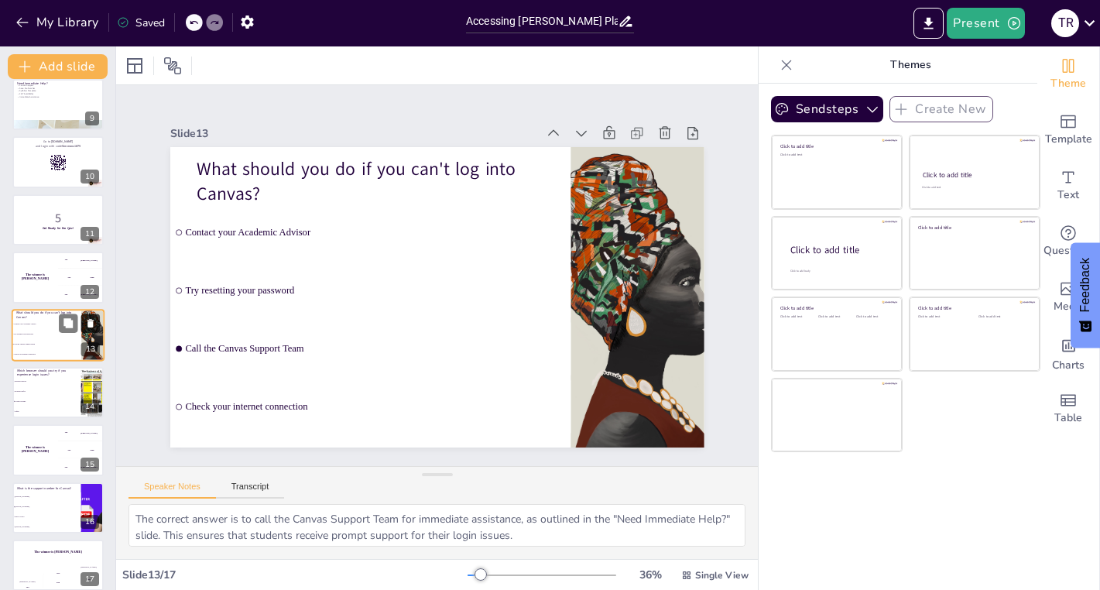
click at [94, 322] on icon at bounding box center [90, 323] width 11 height 11
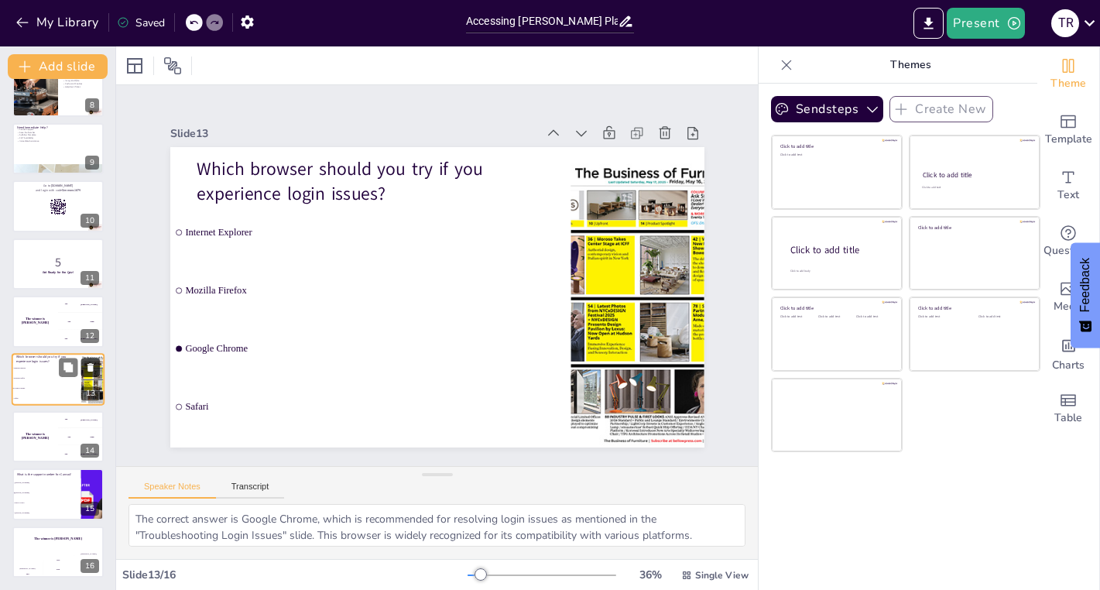
scroll to position [429, 0]
click at [93, 368] on icon at bounding box center [91, 367] width 6 height 9
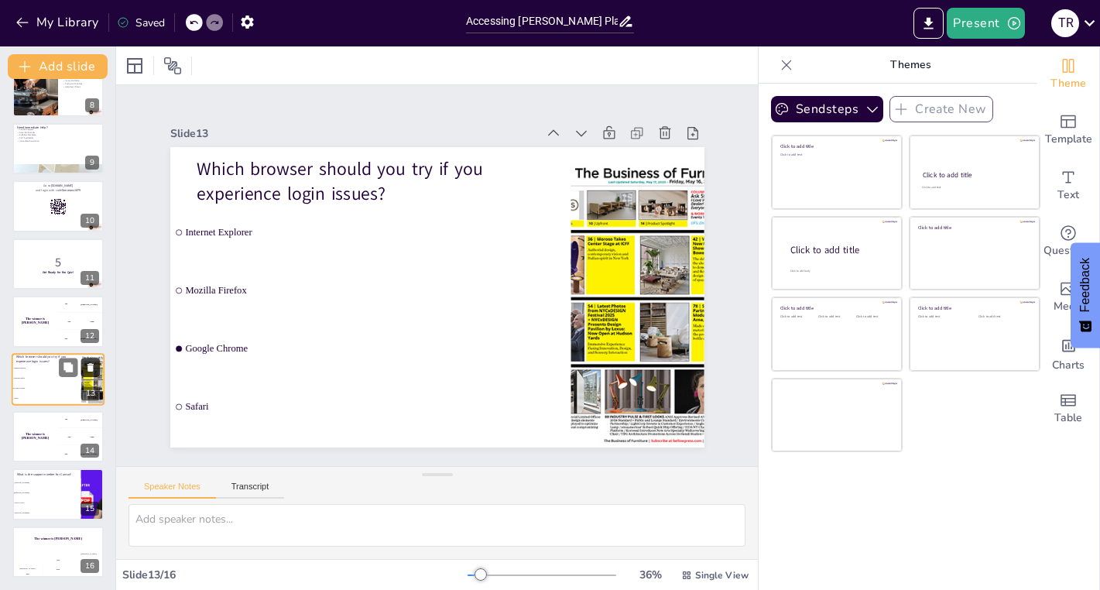
scroll to position [371, 0]
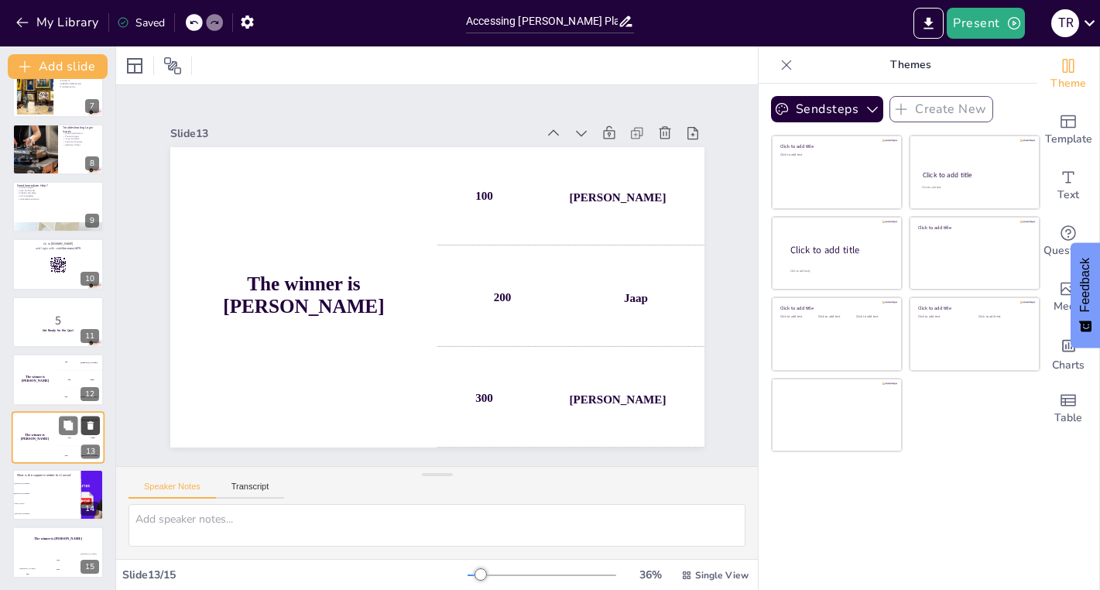
click at [93, 368] on icon at bounding box center [90, 368] width 6 height 9
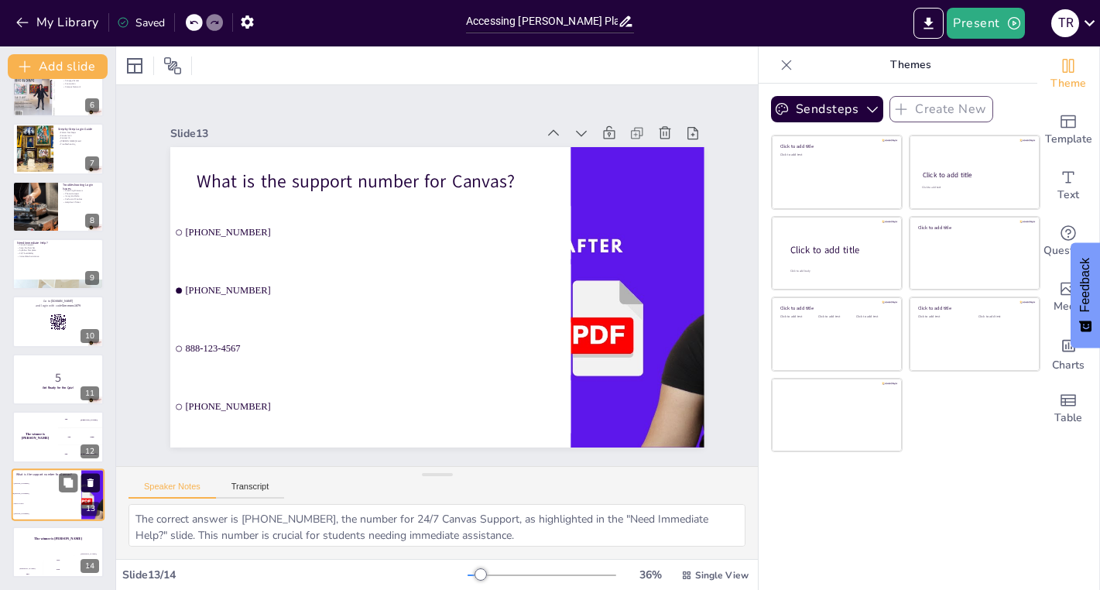
scroll to position [314, 0]
click at [33, 326] on div at bounding box center [58, 322] width 93 height 53
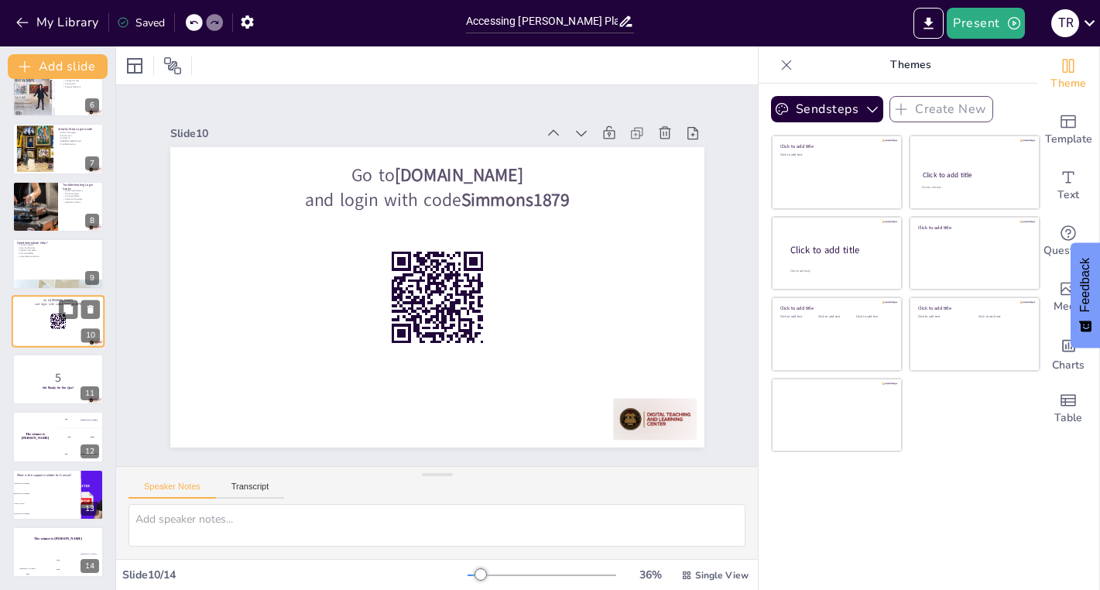
scroll to position [300, 0]
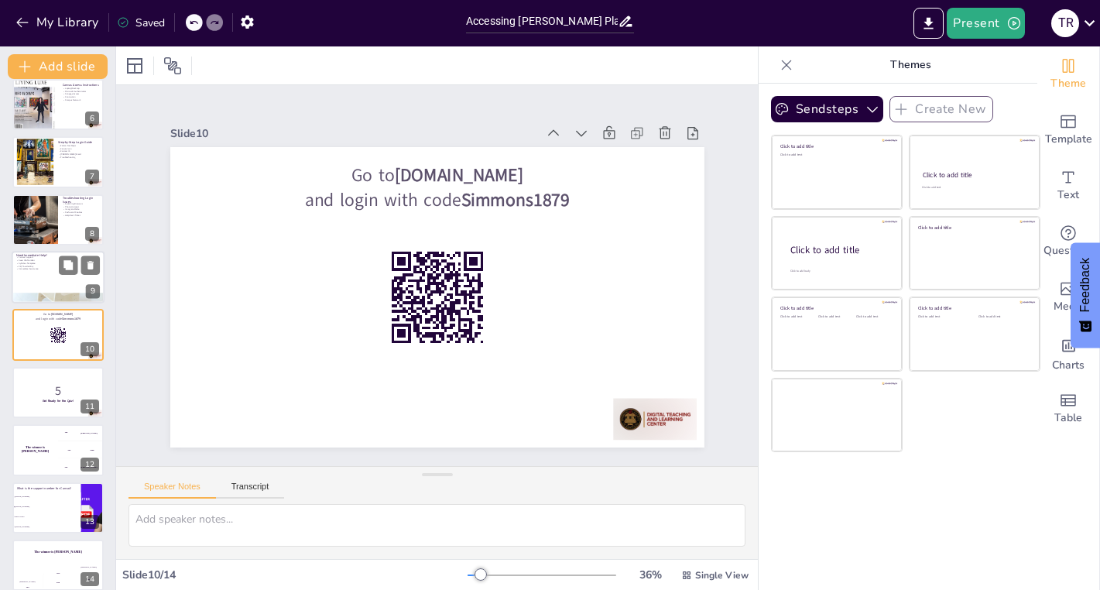
click at [41, 268] on p "Immediate Assistance" at bounding box center [58, 269] width 84 height 3
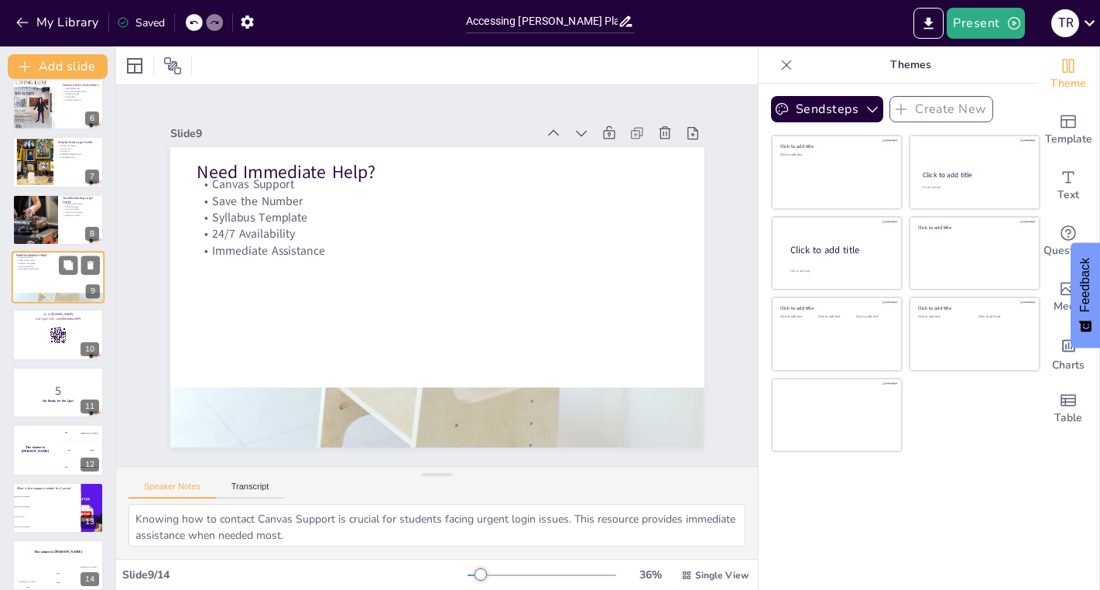
scroll to position [243, 0]
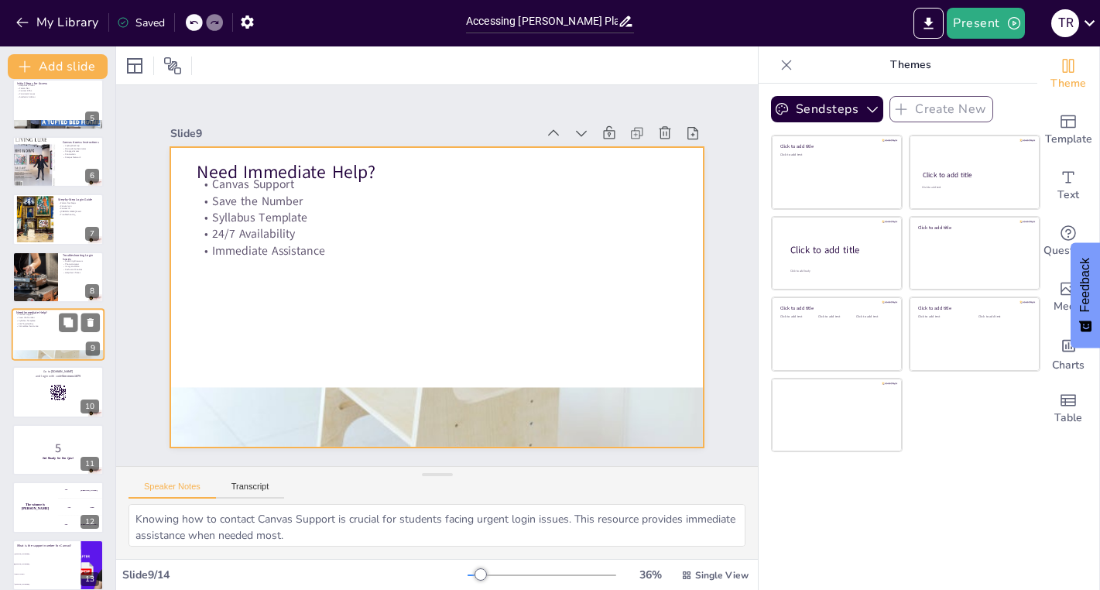
click at [44, 329] on div at bounding box center [58, 334] width 93 height 53
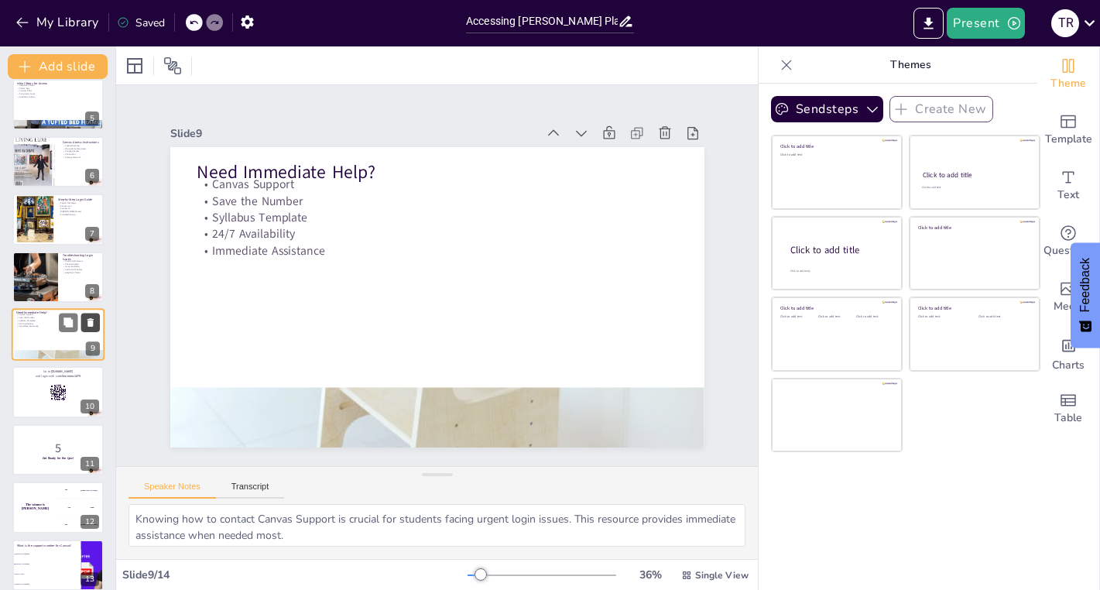
click at [87, 323] on icon at bounding box center [90, 323] width 11 height 11
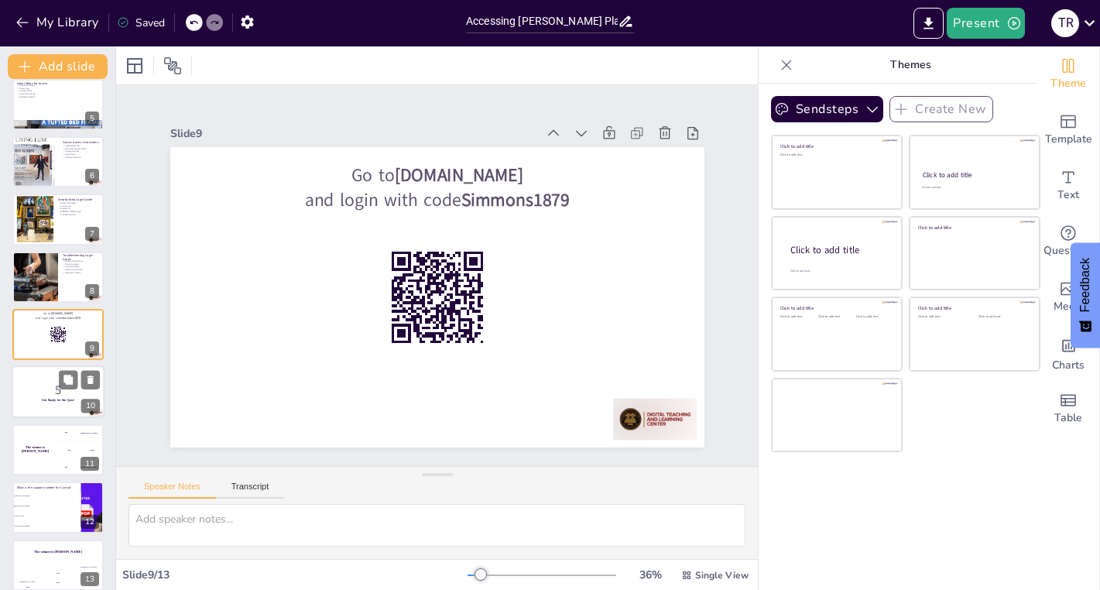
click at [67, 390] on p "5" at bounding box center [58, 390] width 84 height 17
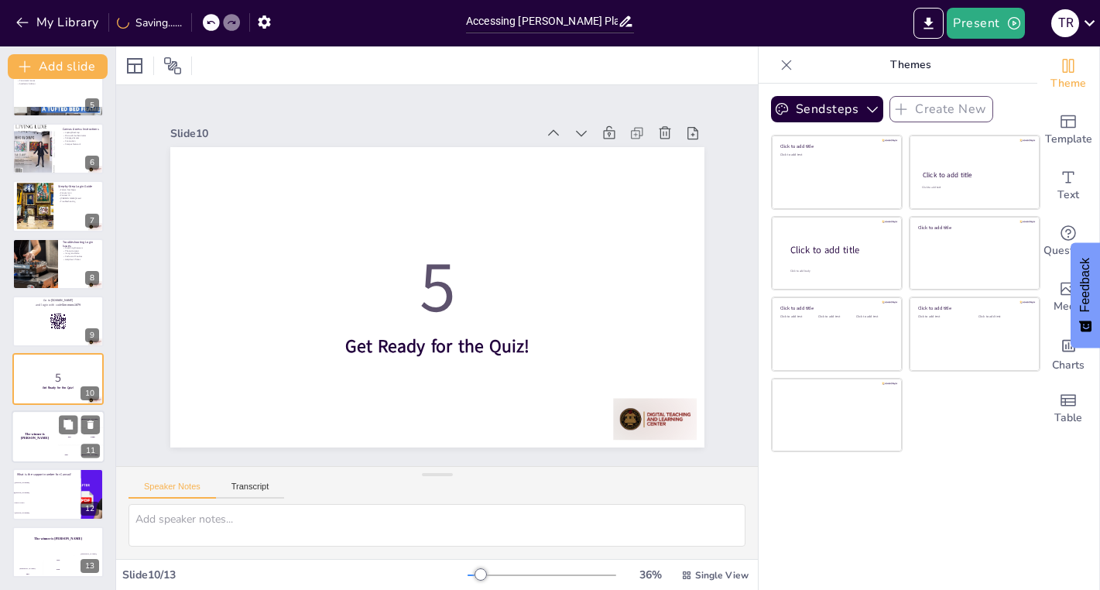
click at [36, 433] on div "The winner is Niels 🏆" at bounding box center [35, 436] width 46 height 53
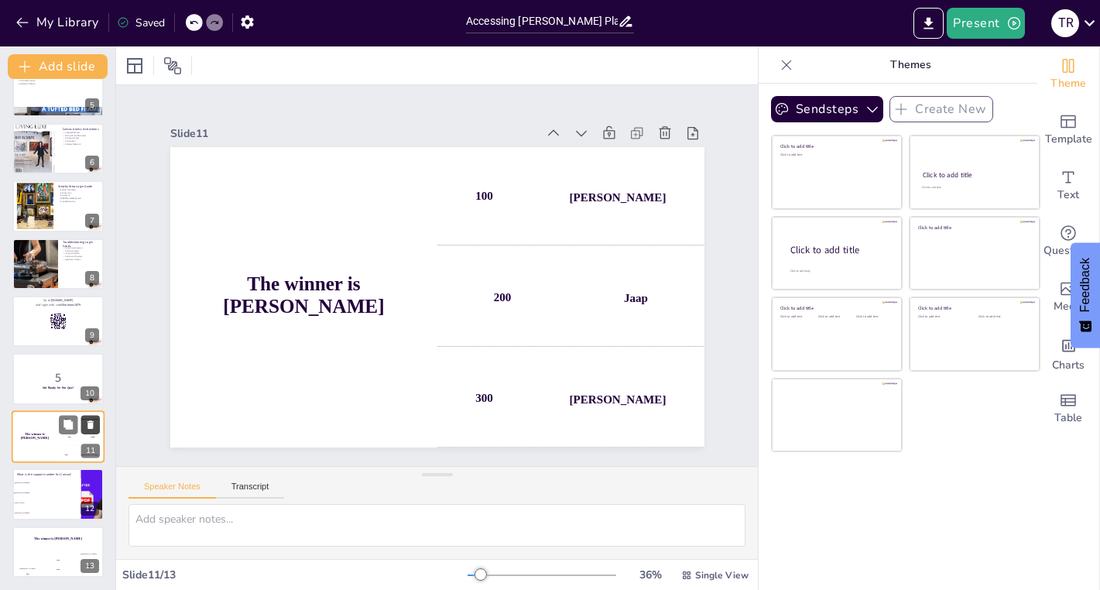
click at [90, 423] on icon at bounding box center [91, 425] width 6 height 9
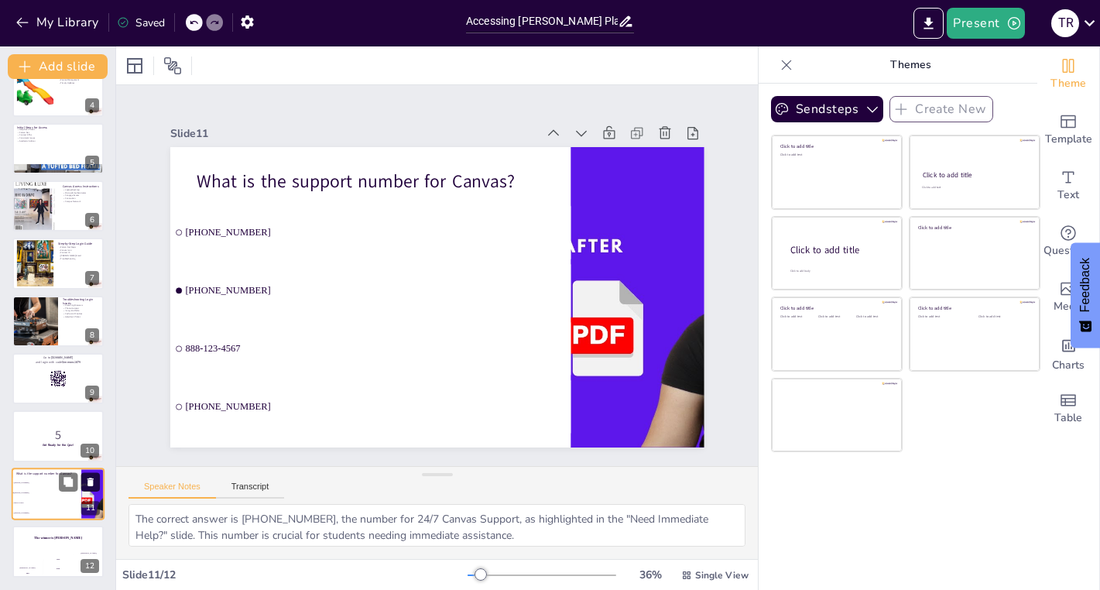
scroll to position [198, 0]
click at [59, 486] on button at bounding box center [68, 482] width 19 height 19
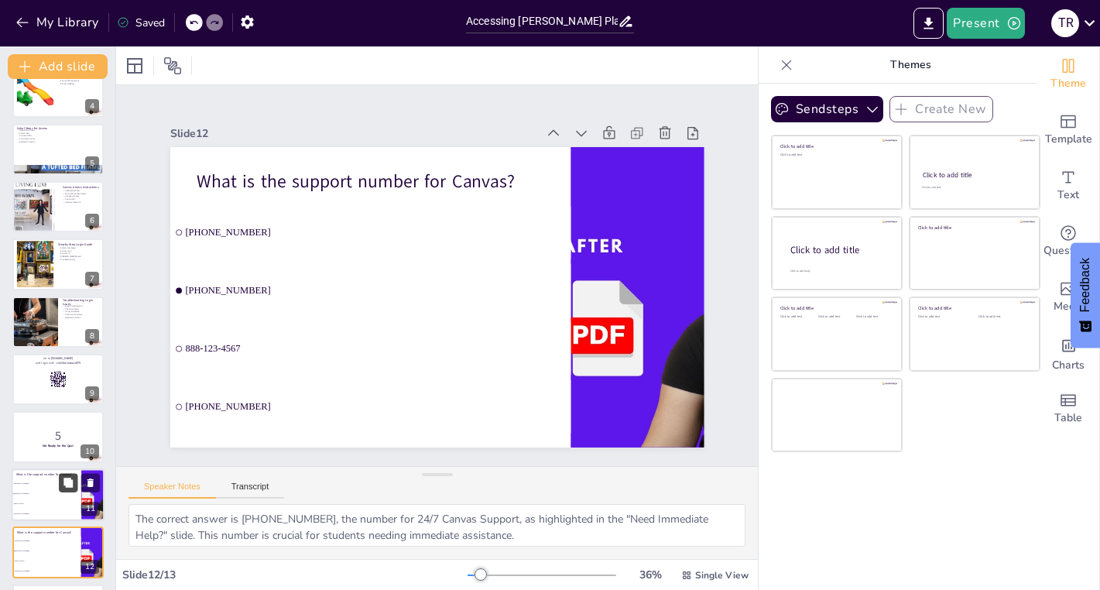
scroll to position [256, 0]
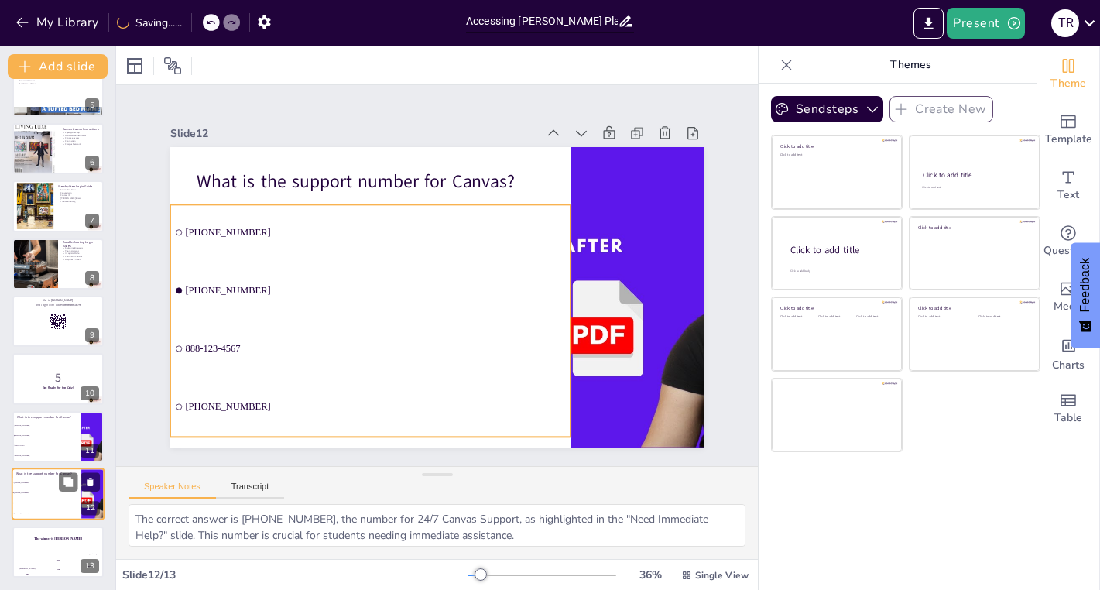
click at [41, 489] on li "877-356-9405" at bounding box center [47, 494] width 70 height 10
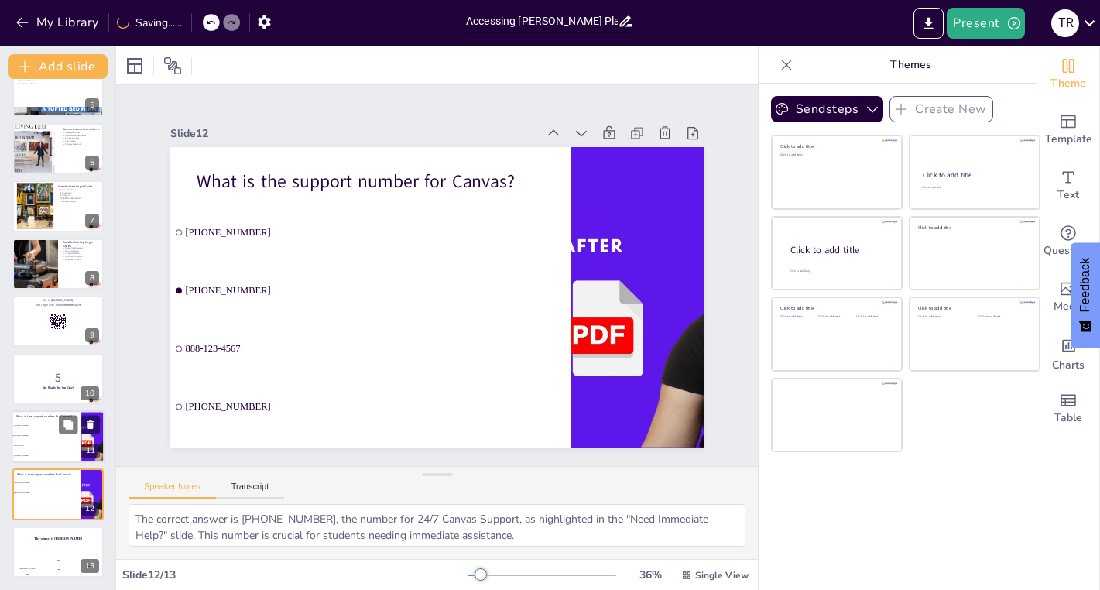
click at [42, 426] on span "800-555-1234" at bounding box center [47, 425] width 67 height 2
click at [37, 469] on div at bounding box center [58, 494] width 93 height 53
click at [39, 424] on li "800-555-1234" at bounding box center [47, 426] width 70 height 10
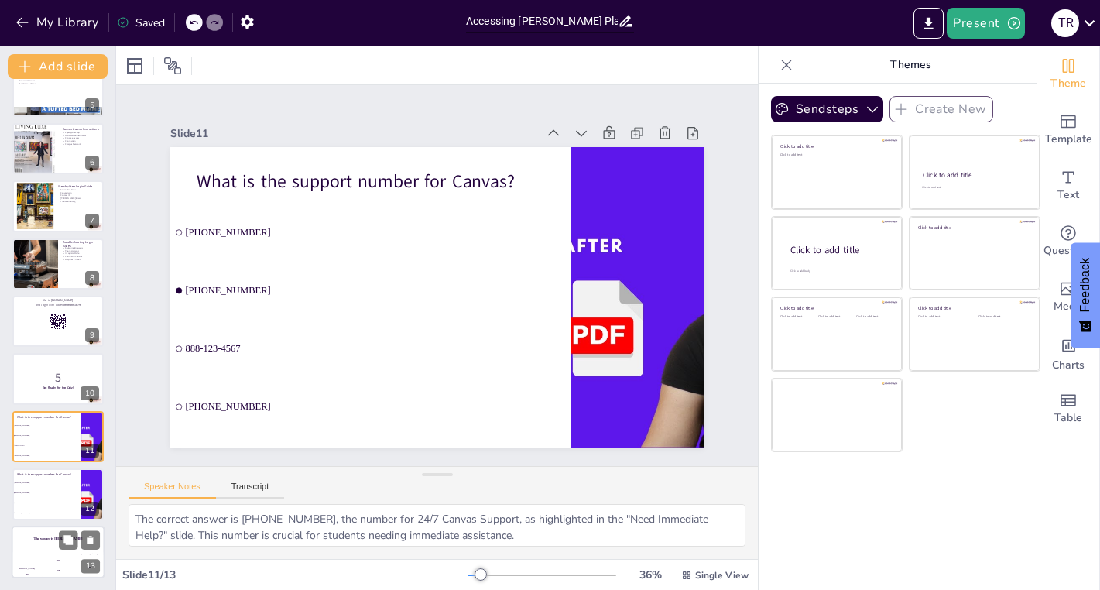
click at [53, 552] on div "Jaap 200" at bounding box center [58, 565] width 31 height 26
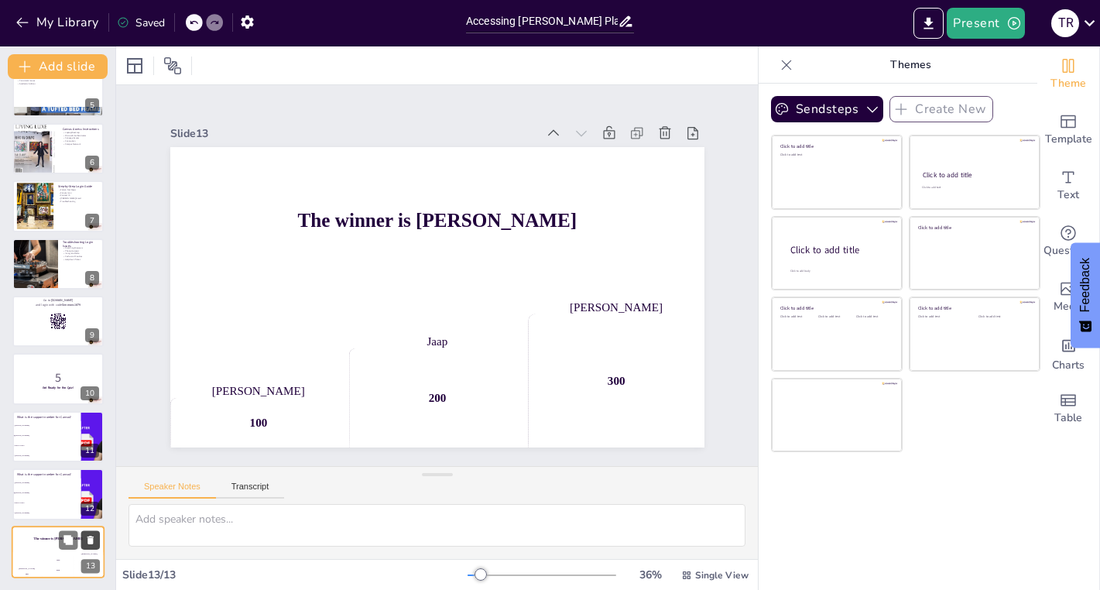
click at [88, 537] on icon at bounding box center [91, 540] width 6 height 9
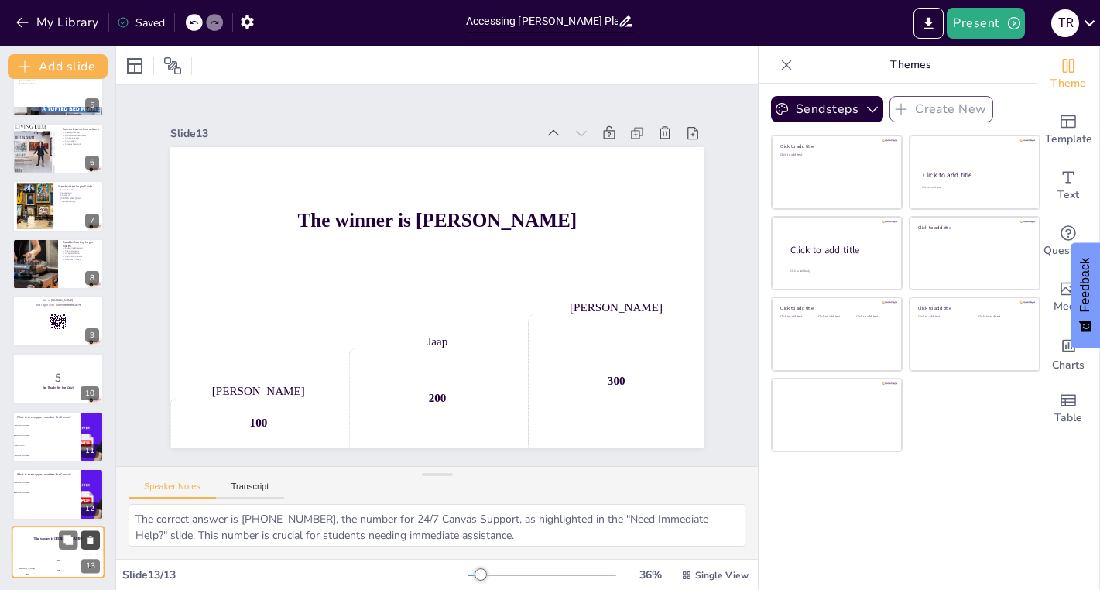
scroll to position [198, 0]
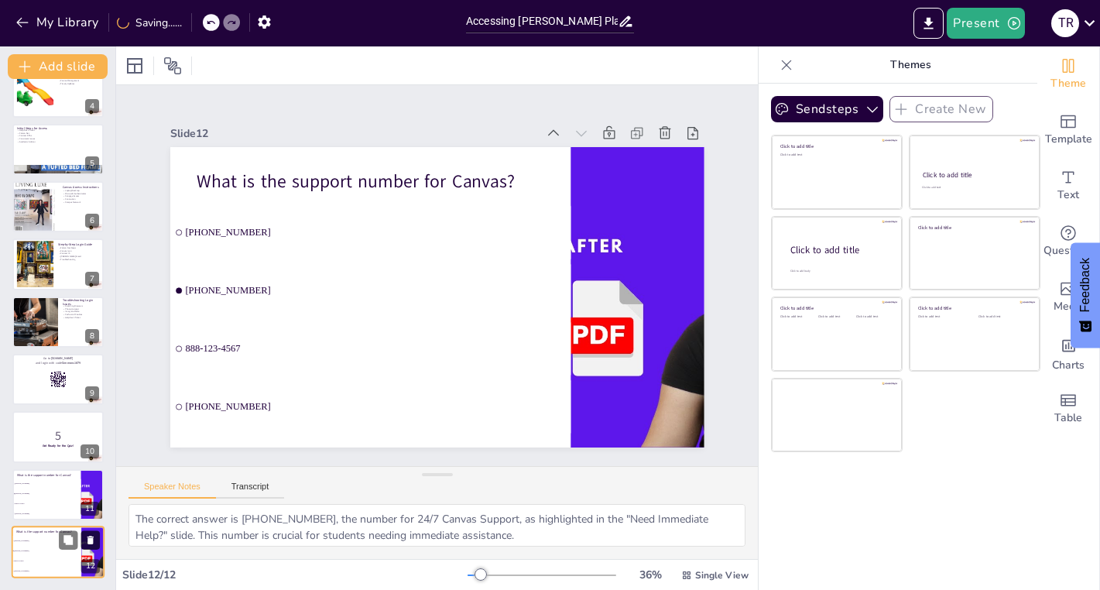
click at [91, 537] on icon at bounding box center [91, 540] width 6 height 9
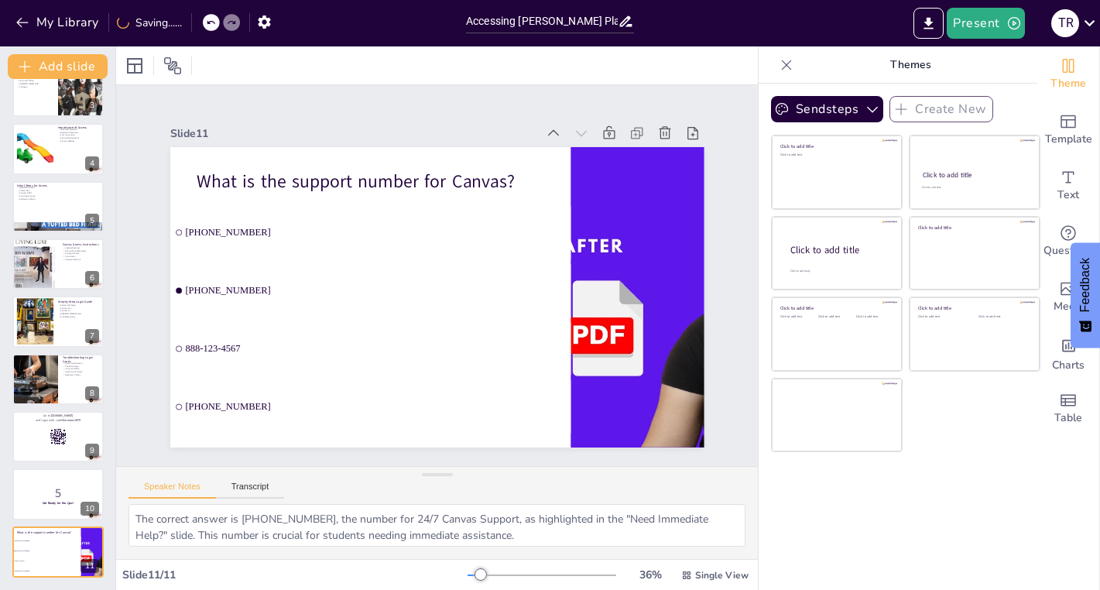
scroll to position [141, 0]
click at [91, 537] on icon at bounding box center [89, 540] width 11 height 11
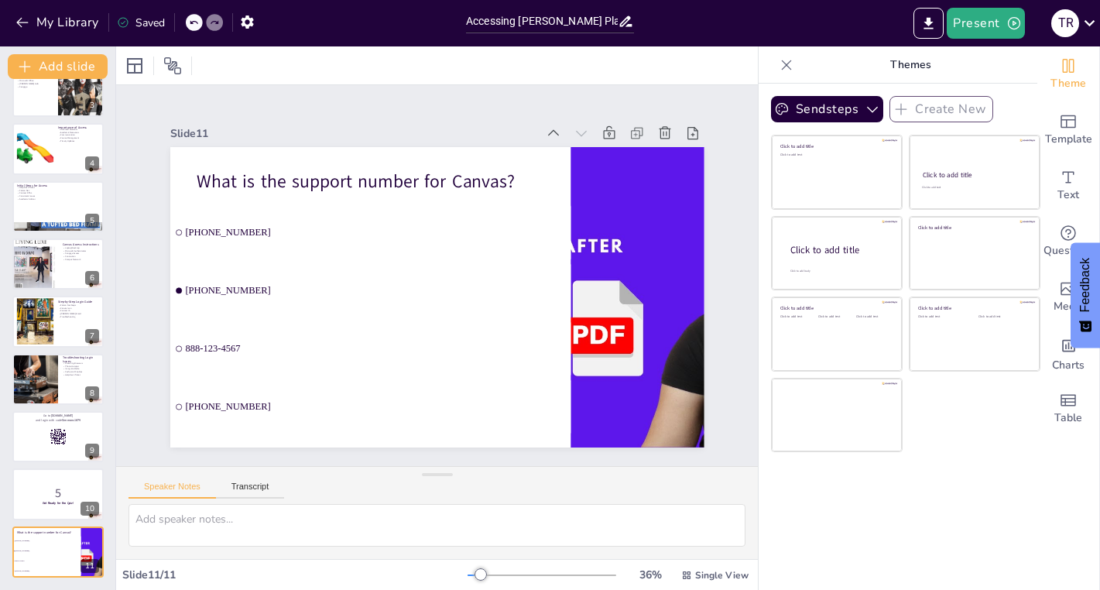
scroll to position [84, 0]
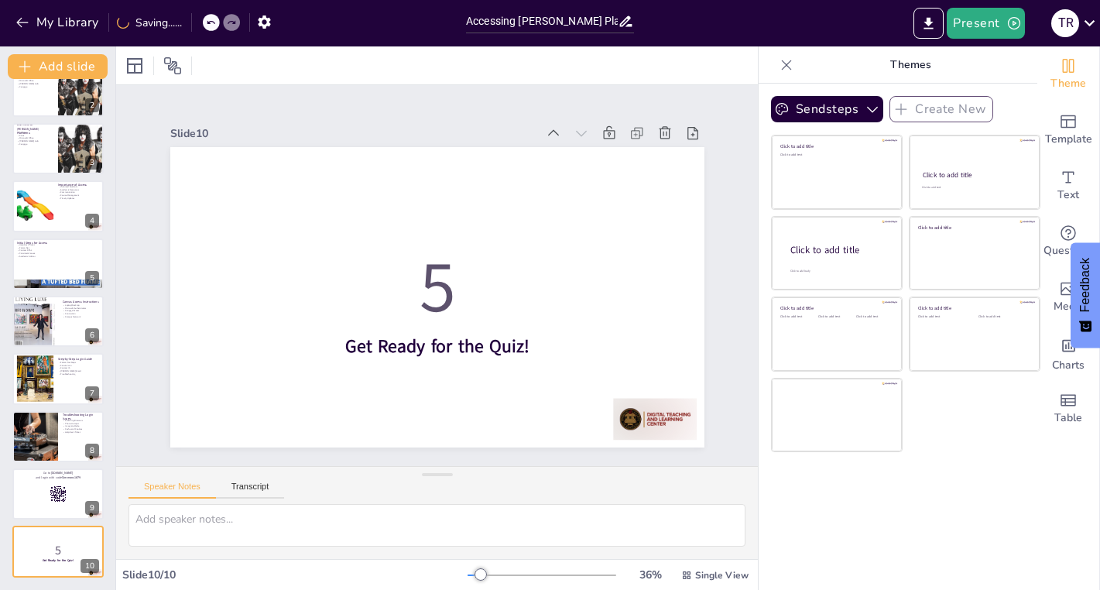
click at [91, 537] on icon at bounding box center [90, 540] width 6 height 9
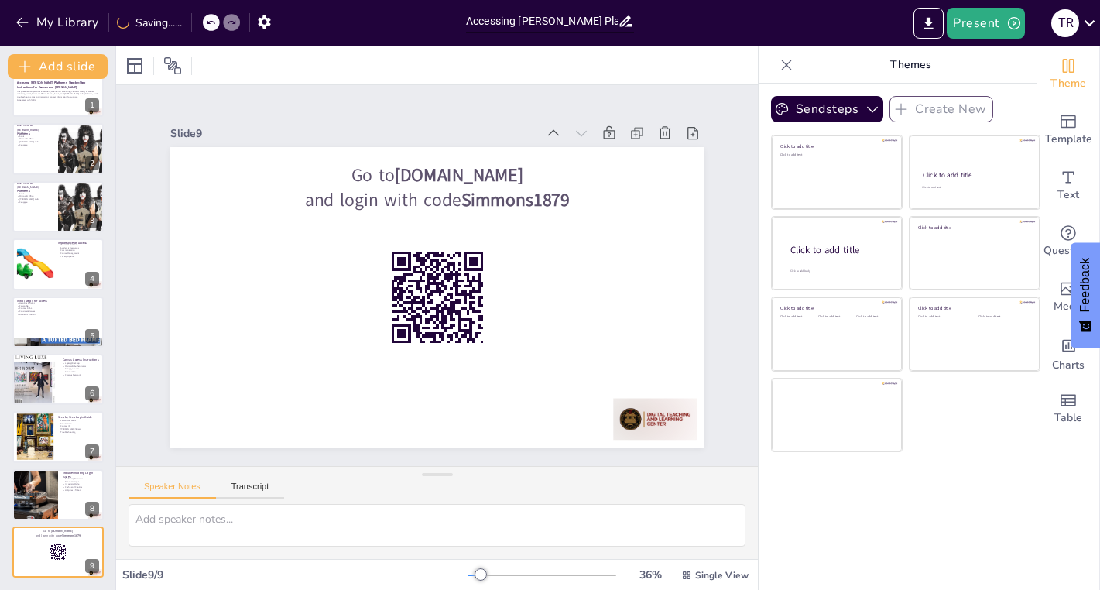
click at [91, 537] on icon at bounding box center [90, 541] width 6 height 9
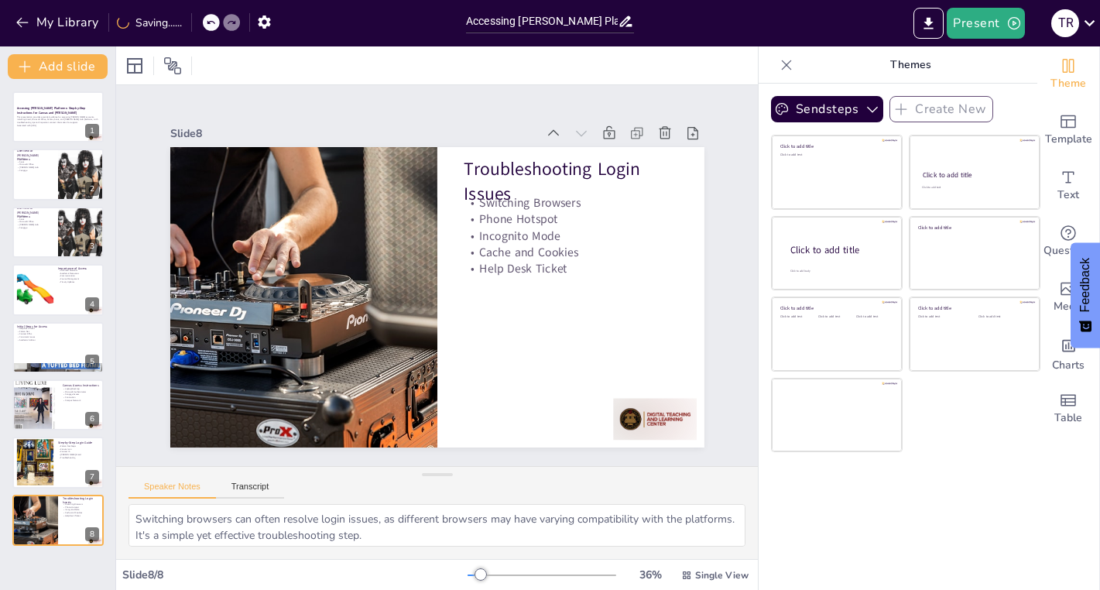
scroll to position [0, 0]
click at [44, 405] on div at bounding box center [35, 405] width 46 height 56
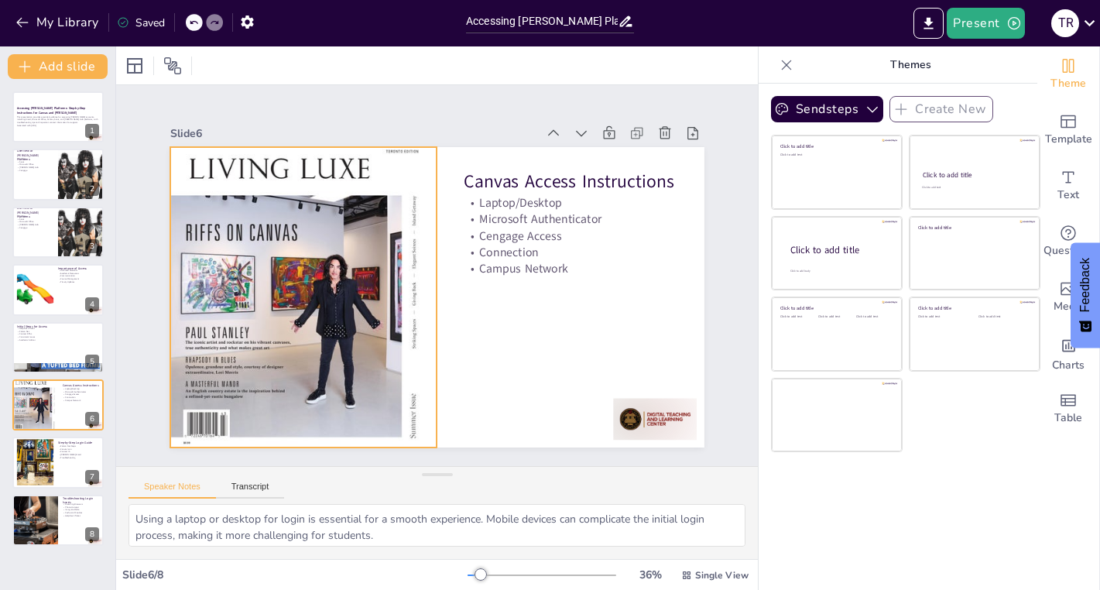
click at [287, 285] on div at bounding box center [302, 284] width 299 height 345
click at [284, 268] on div at bounding box center [303, 269] width 328 height 367
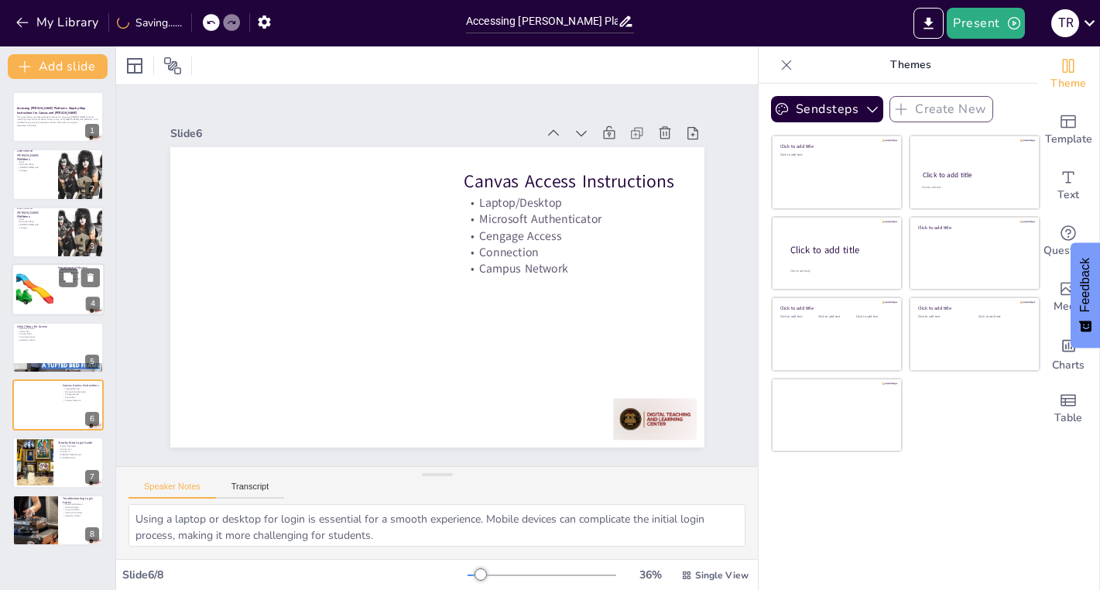
click at [44, 300] on div at bounding box center [34, 289] width 47 height 47
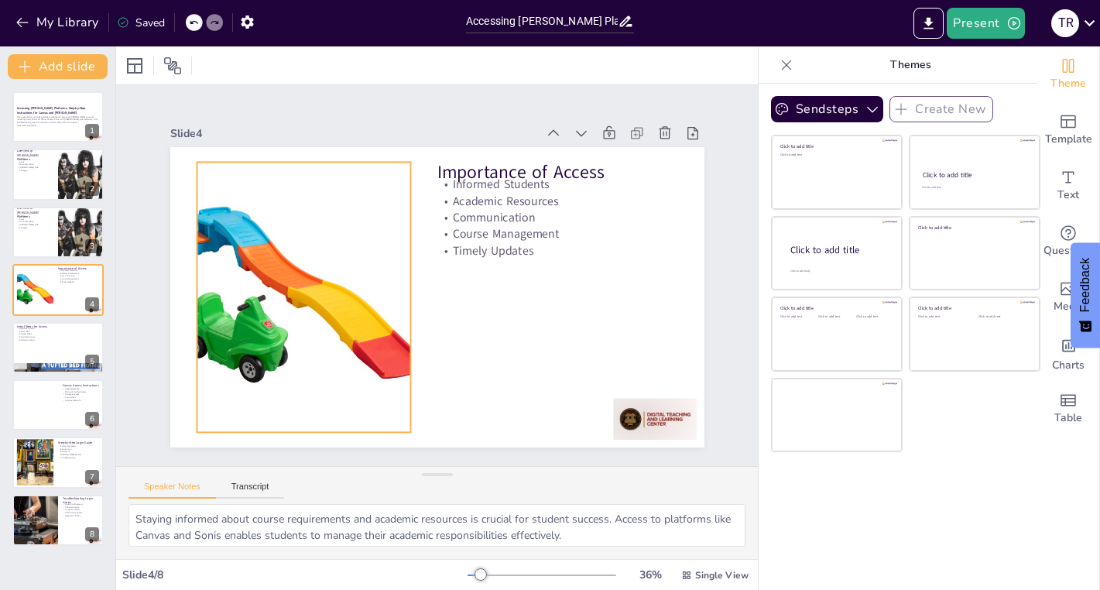
click at [277, 285] on div at bounding box center [302, 268] width 321 height 321
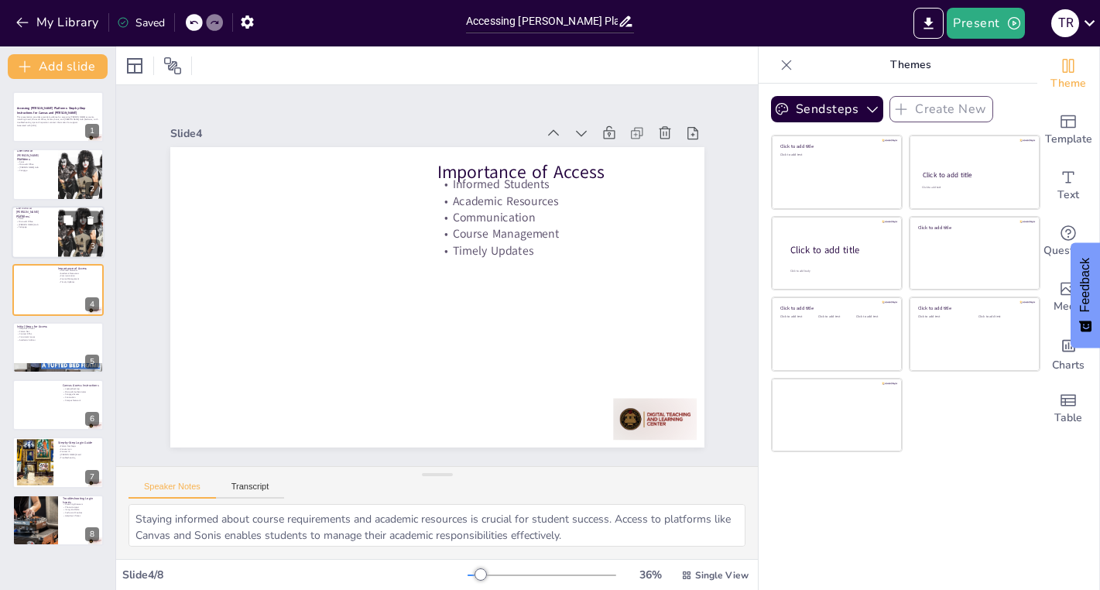
click at [57, 228] on div at bounding box center [58, 232] width 93 height 53
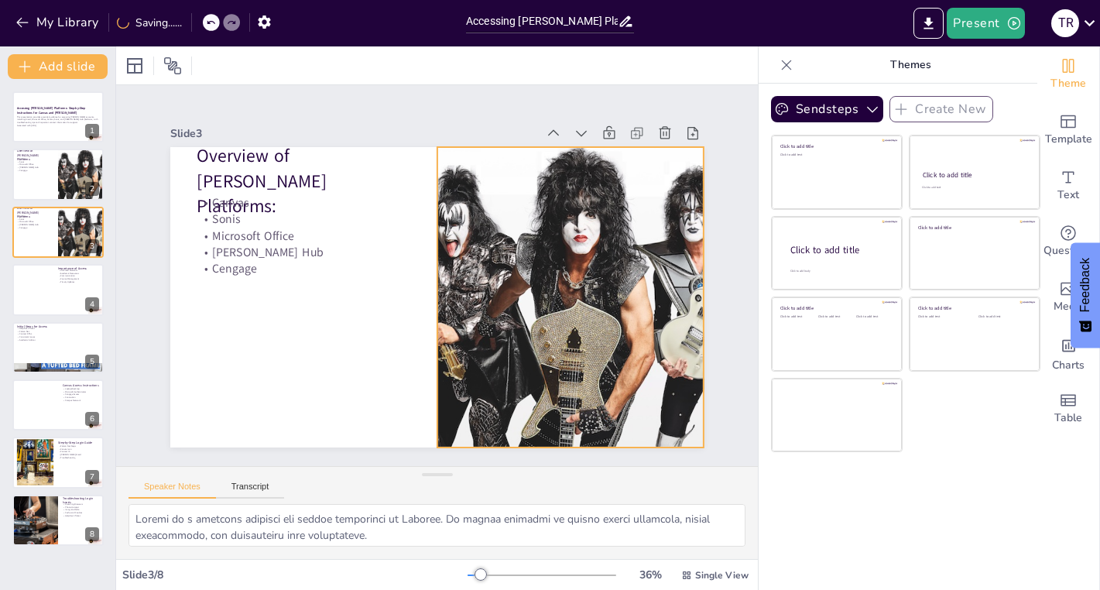
click at [541, 263] on div at bounding box center [551, 309] width 331 height 331
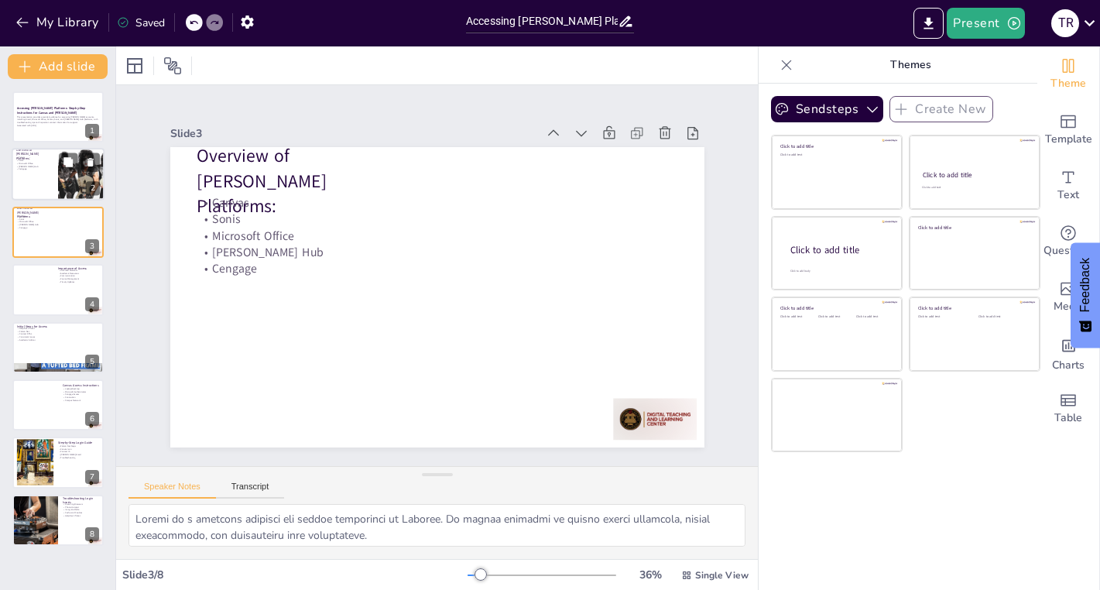
click at [78, 177] on div at bounding box center [81, 175] width 53 height 53
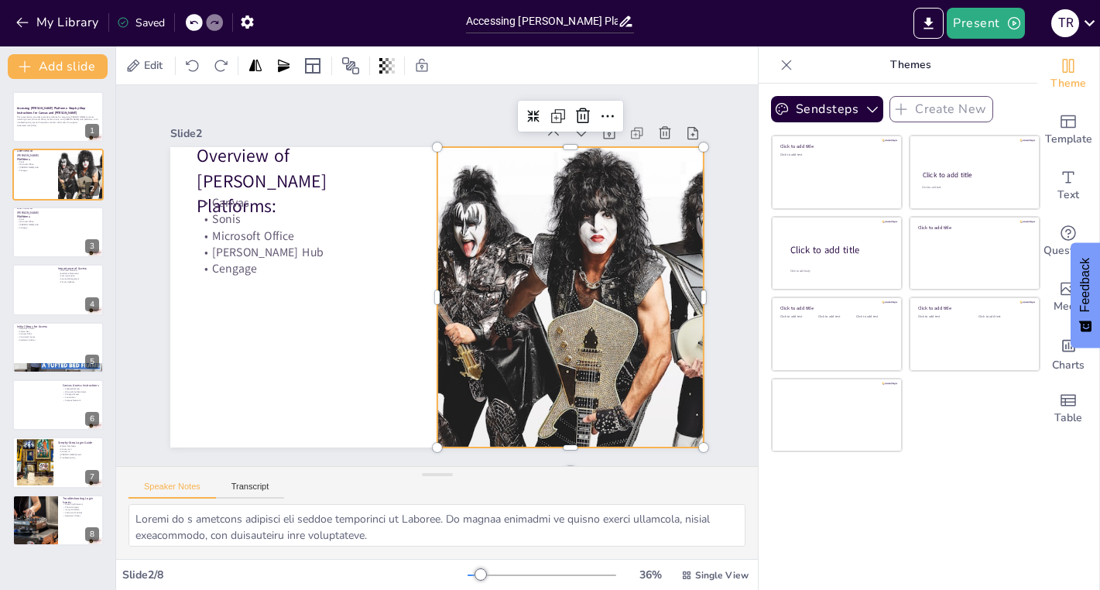
click at [609, 225] on div at bounding box center [568, 311] width 330 height 330
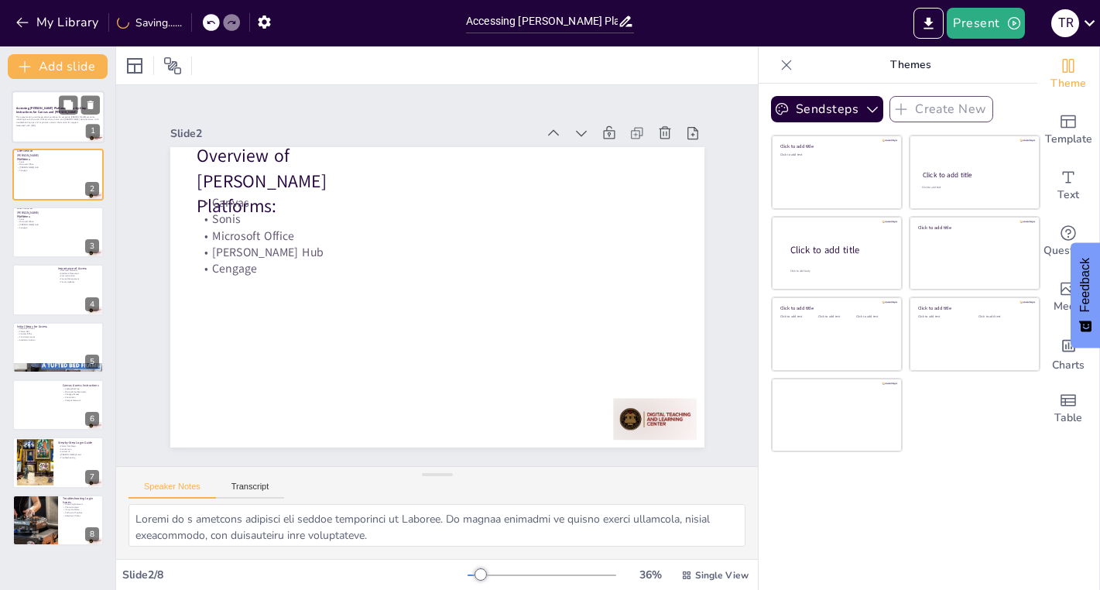
click at [60, 128] on div at bounding box center [58, 117] width 93 height 53
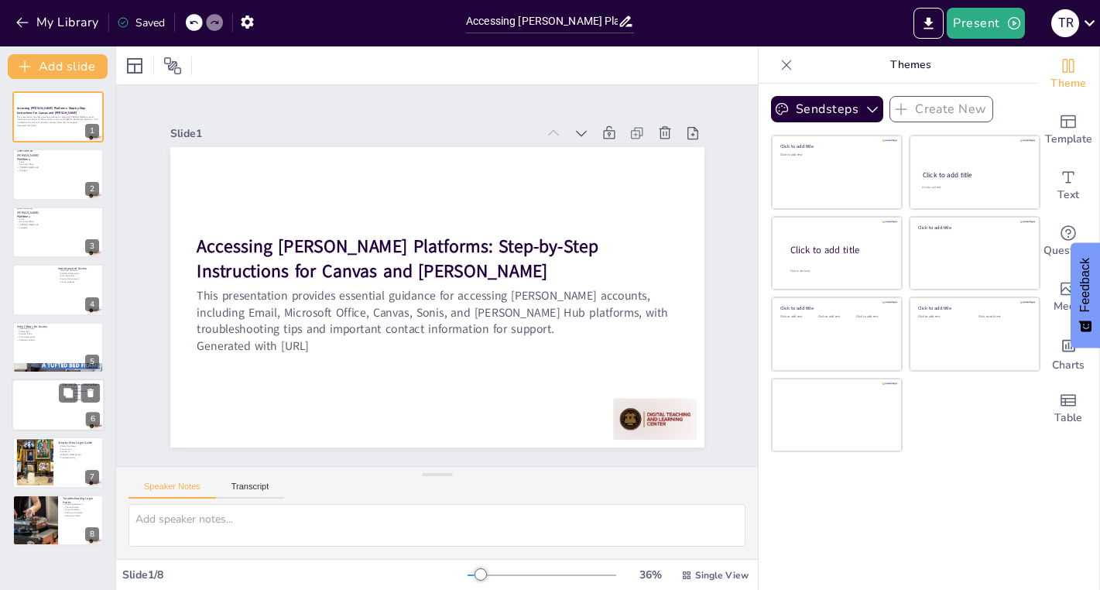
click at [45, 397] on div at bounding box center [58, 405] width 93 height 53
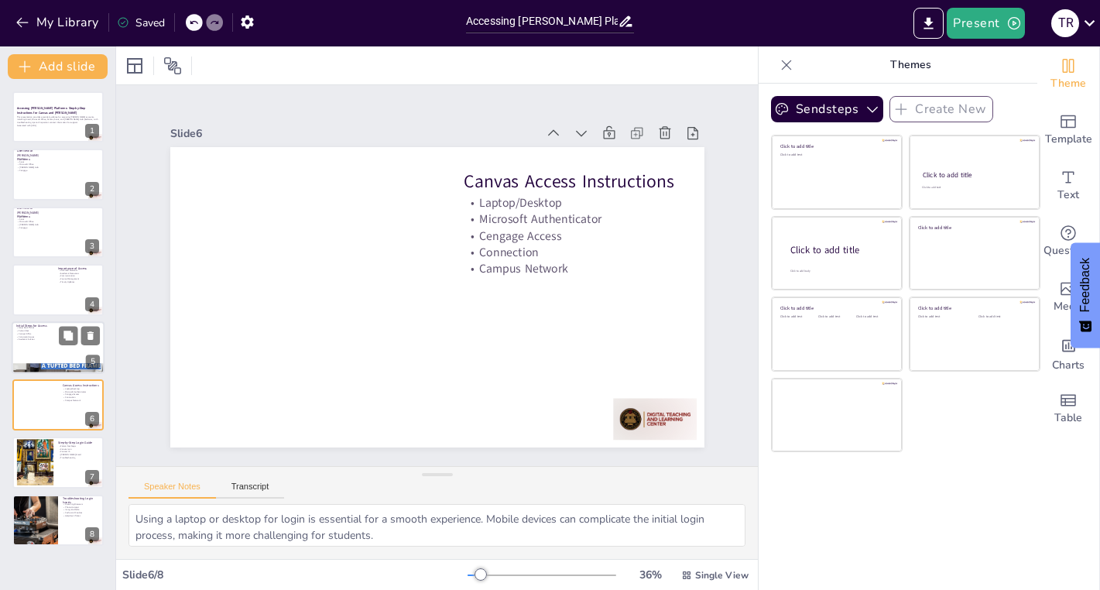
click at [58, 364] on div at bounding box center [58, 368] width 93 height 53
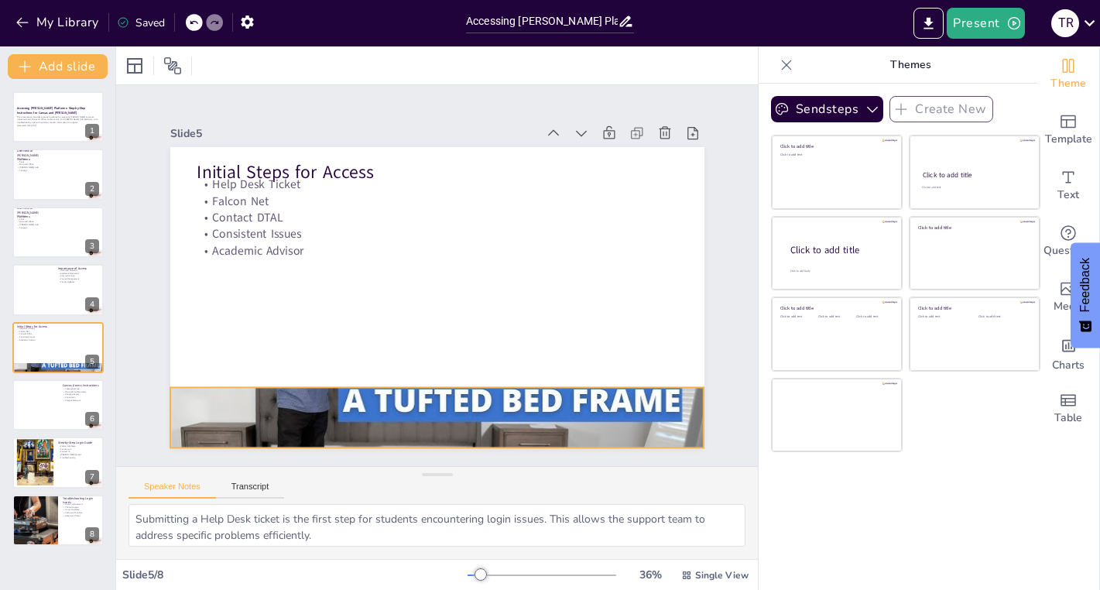
click at [391, 407] on div at bounding box center [437, 417] width 534 height 300
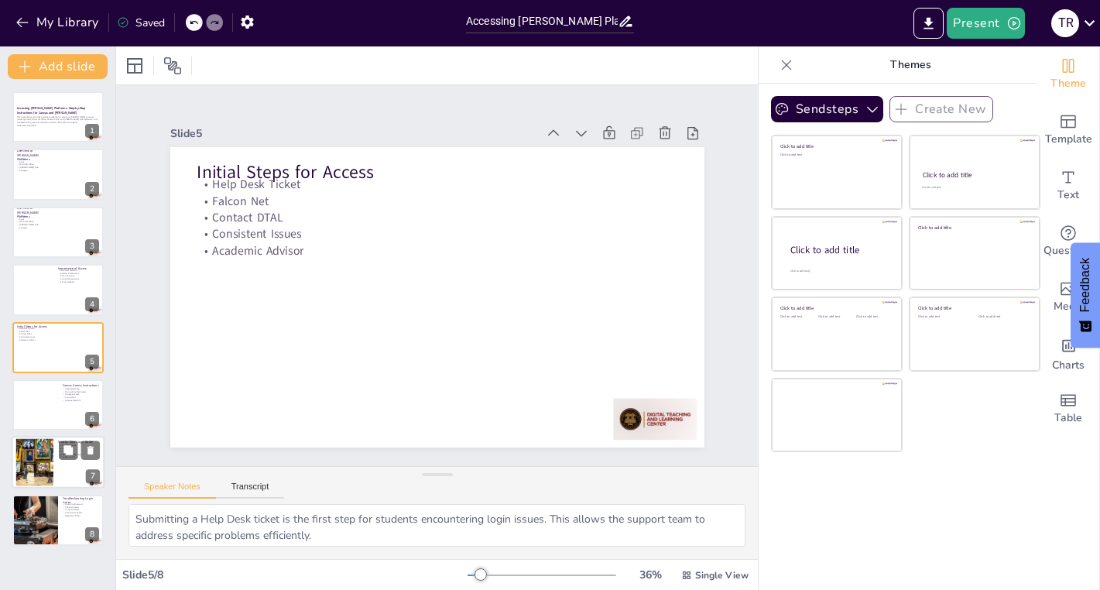
click at [31, 459] on div at bounding box center [34, 462] width 65 height 47
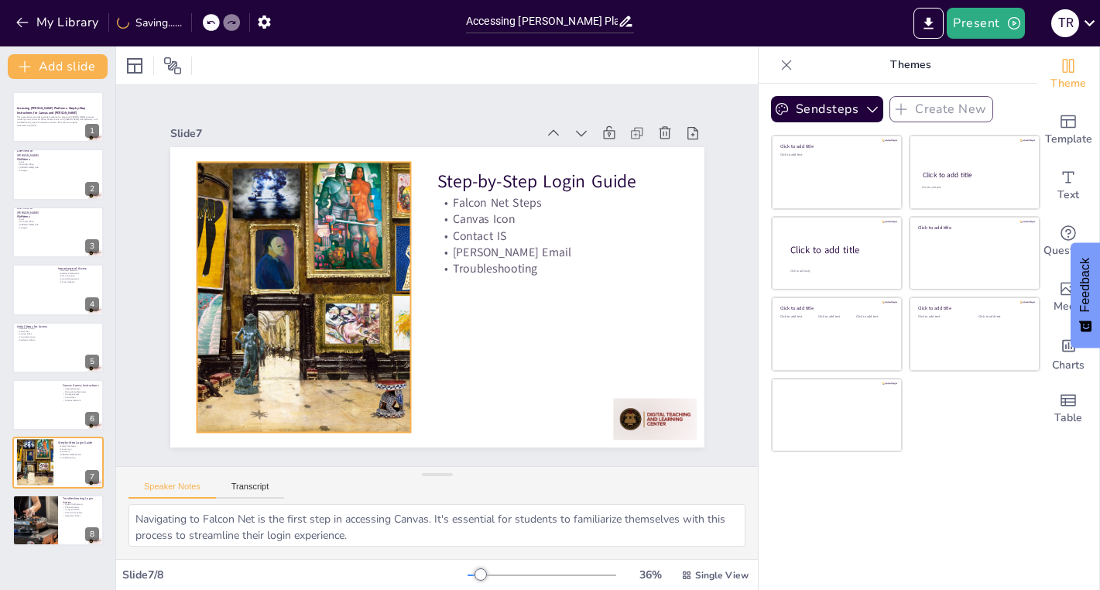
click at [312, 390] on div at bounding box center [303, 297] width 371 height 270
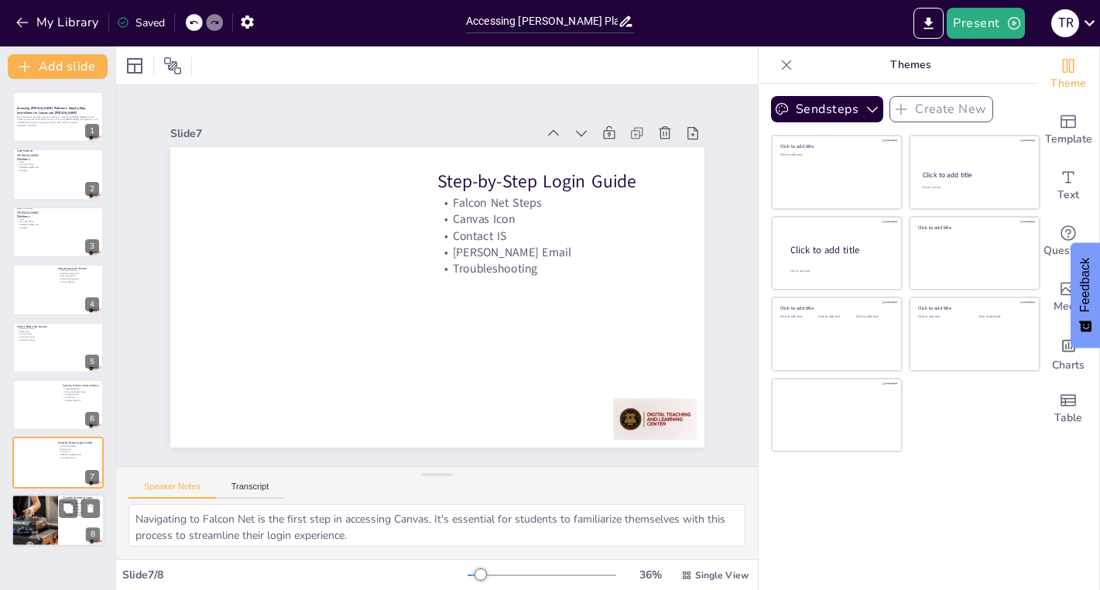
click at [54, 526] on div at bounding box center [35, 520] width 100 height 53
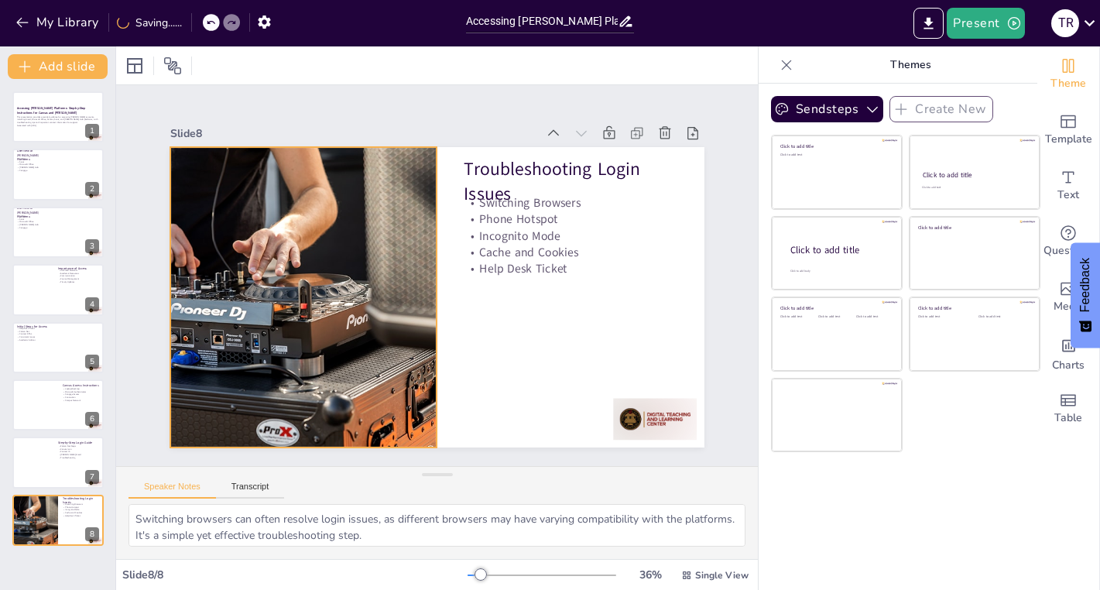
click at [316, 297] on div at bounding box center [302, 283] width 603 height 359
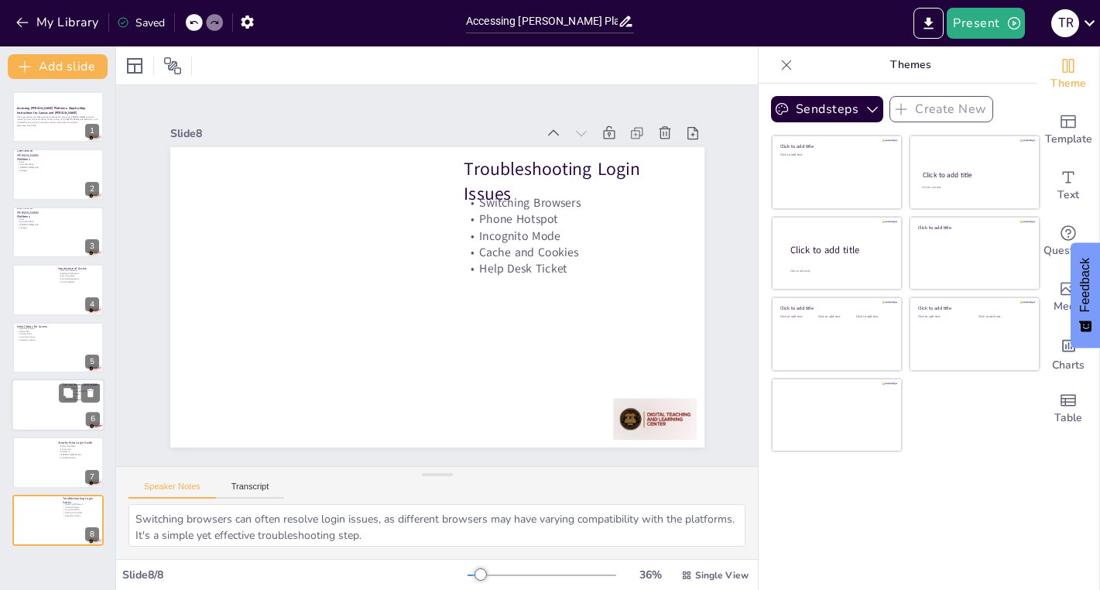
click at [51, 412] on div at bounding box center [58, 405] width 93 height 53
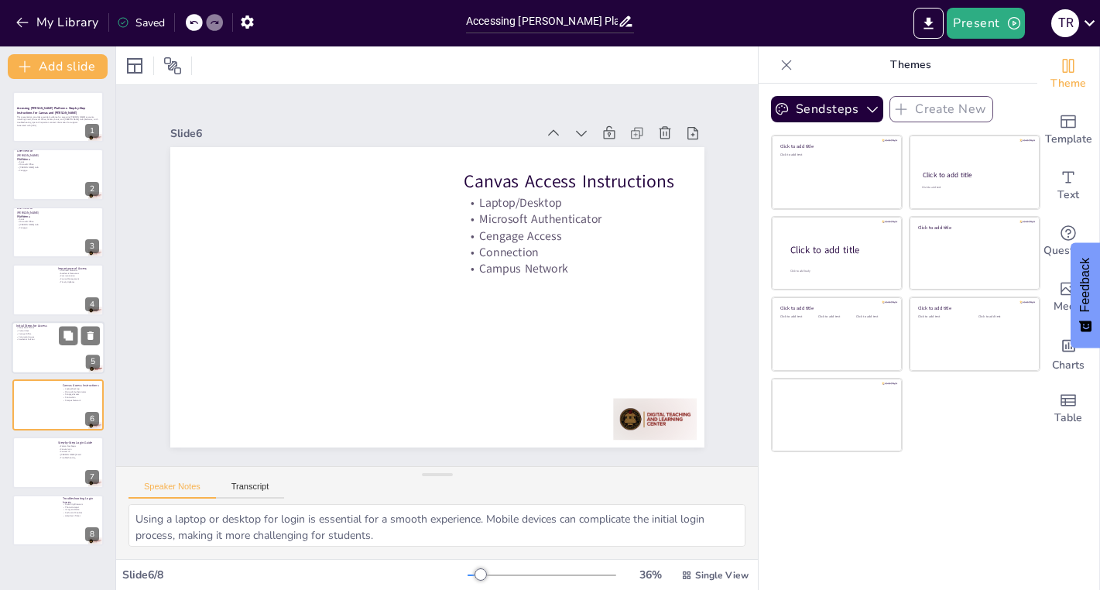
click at [41, 358] on div at bounding box center [58, 347] width 93 height 53
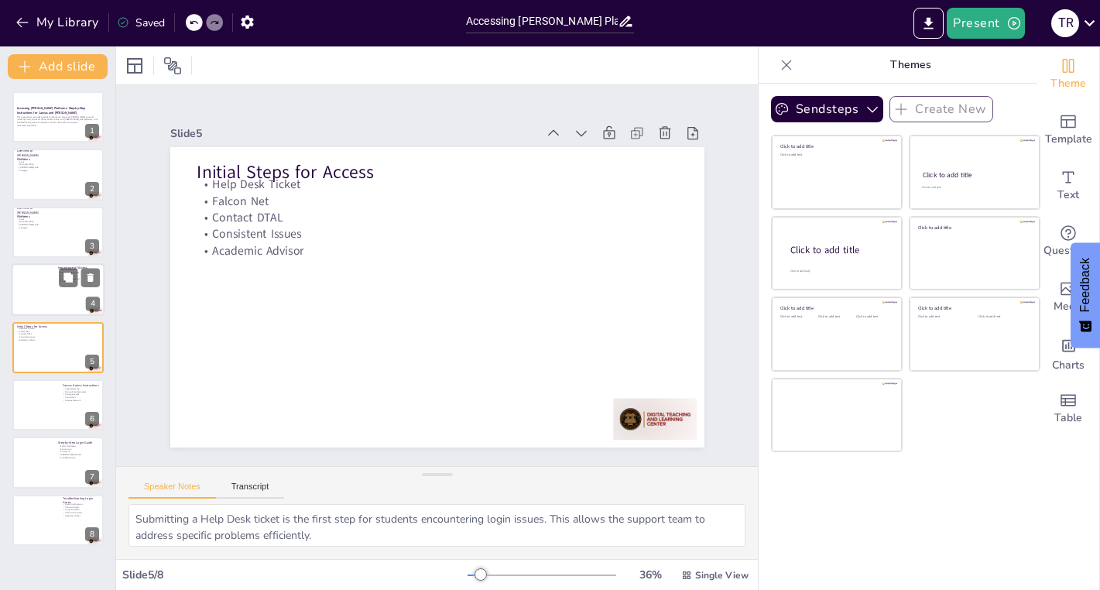
click at [50, 290] on div at bounding box center [58, 289] width 93 height 53
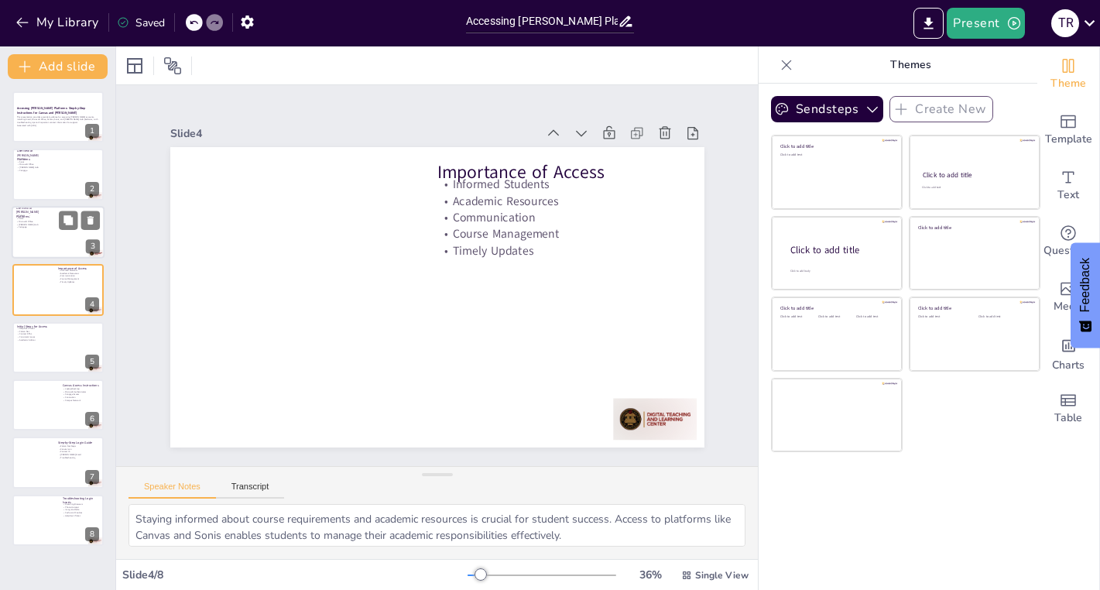
click at [66, 231] on div at bounding box center [58, 232] width 93 height 53
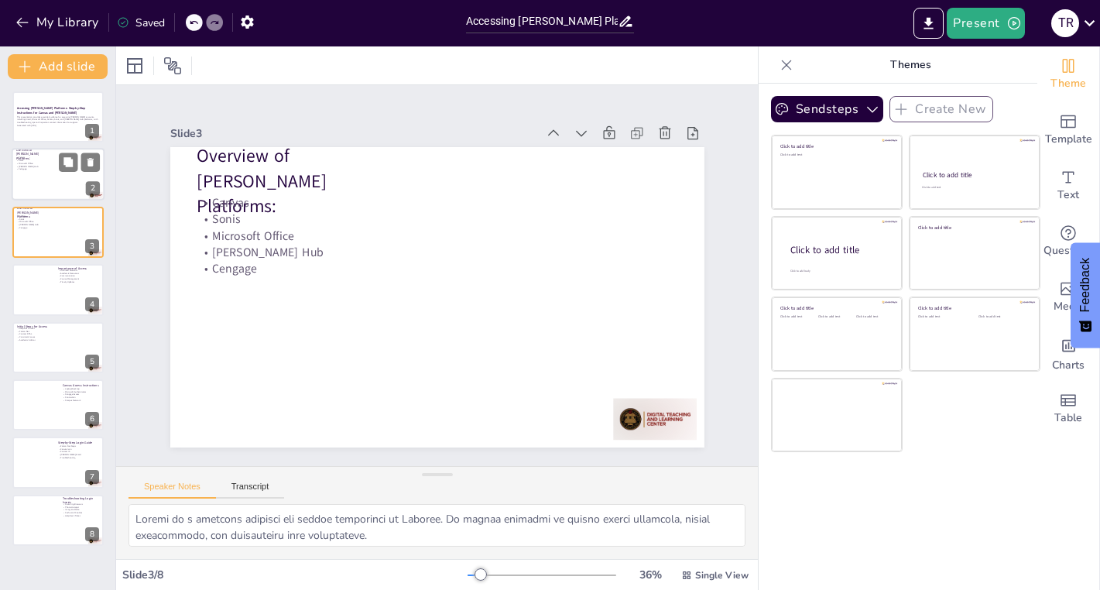
click at [75, 188] on div at bounding box center [58, 175] width 93 height 53
click at [29, 129] on div at bounding box center [58, 117] width 93 height 53
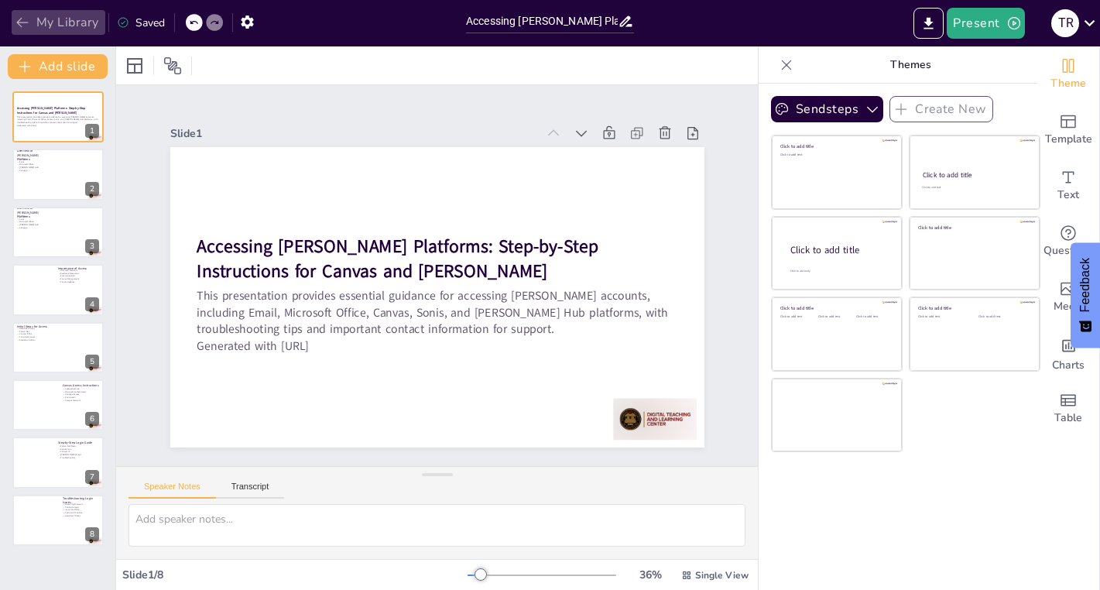
click at [50, 22] on button "My Library" at bounding box center [59, 22] width 94 height 25
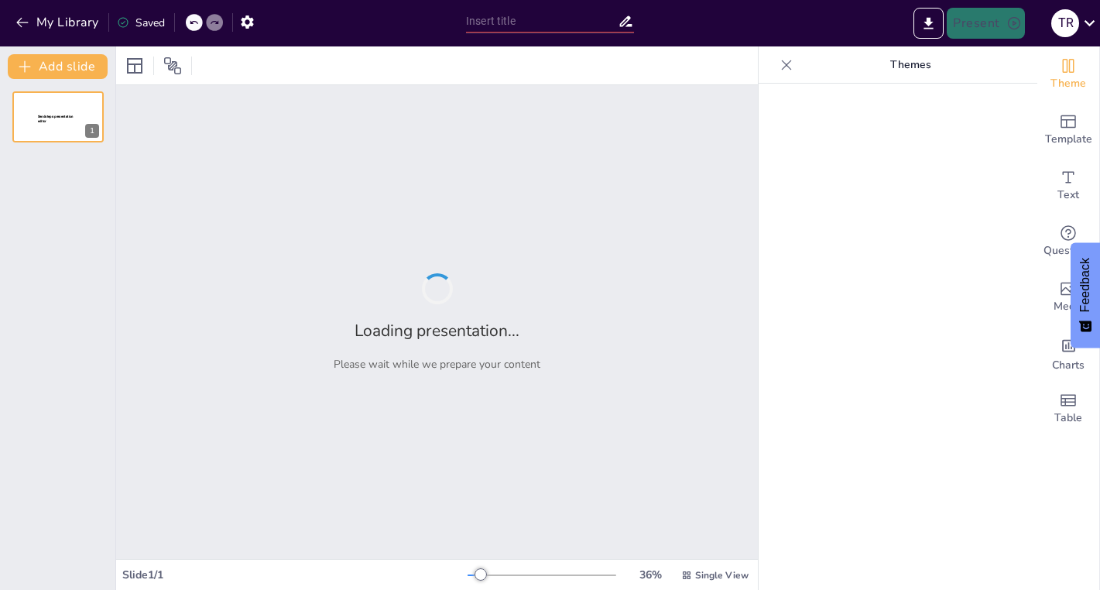
type input "Accessing [PERSON_NAME] Platforms: Step-by-Step Instructions for Canvas and [PE…"
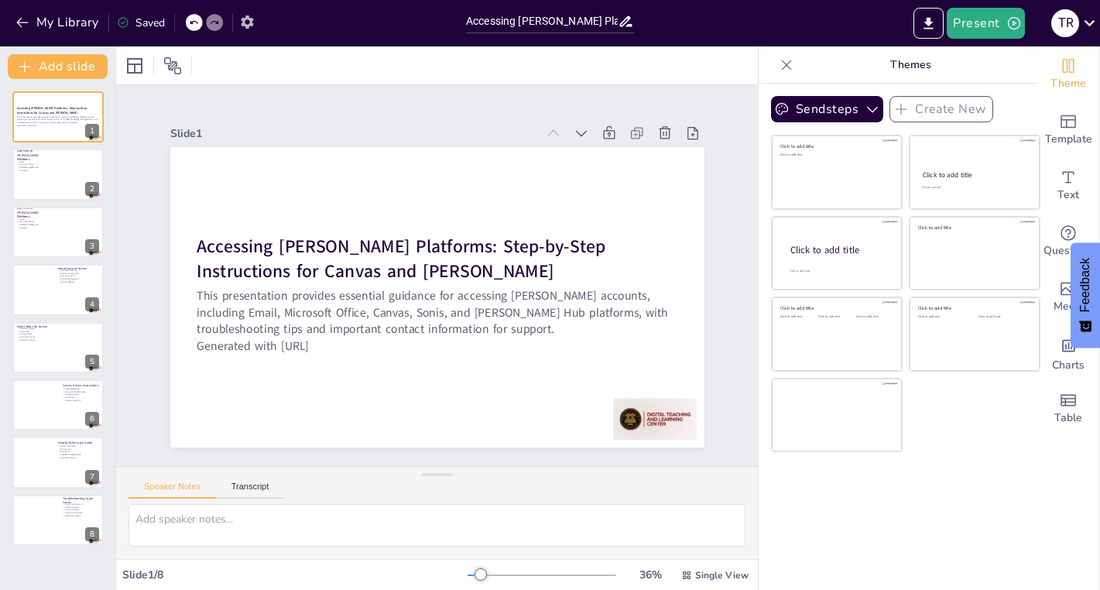
click at [249, 20] on icon "button" at bounding box center [247, 22] width 16 height 16
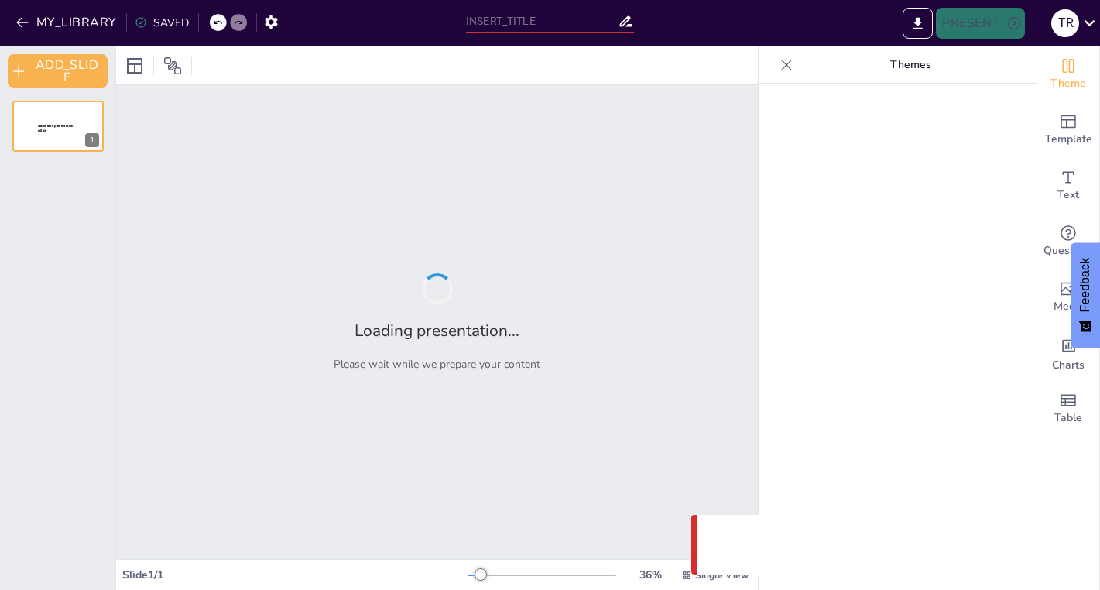
type input "Accessing [PERSON_NAME] Platforms: Step-by-Step Instructions for Canvas and [PE…"
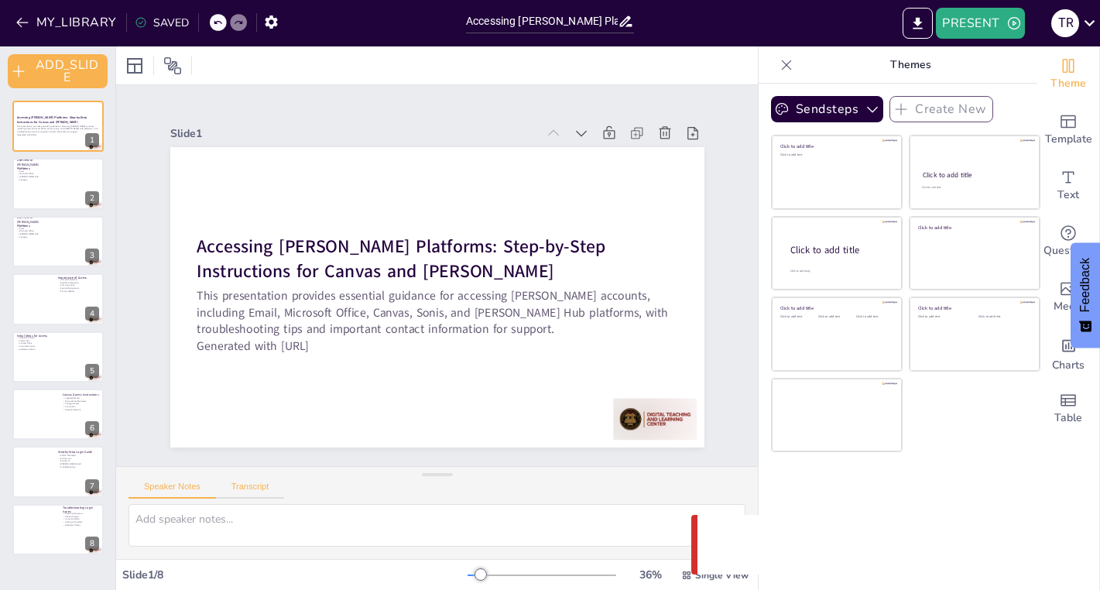
click at [245, 491] on button "Transcript" at bounding box center [250, 490] width 69 height 17
click at [155, 484] on button "Speaker Notes" at bounding box center [173, 490] width 88 height 17
click at [44, 183] on div at bounding box center [58, 184] width 93 height 53
type textarea "Canvas is a critical platform for course management at Simmons. It allows stude…"
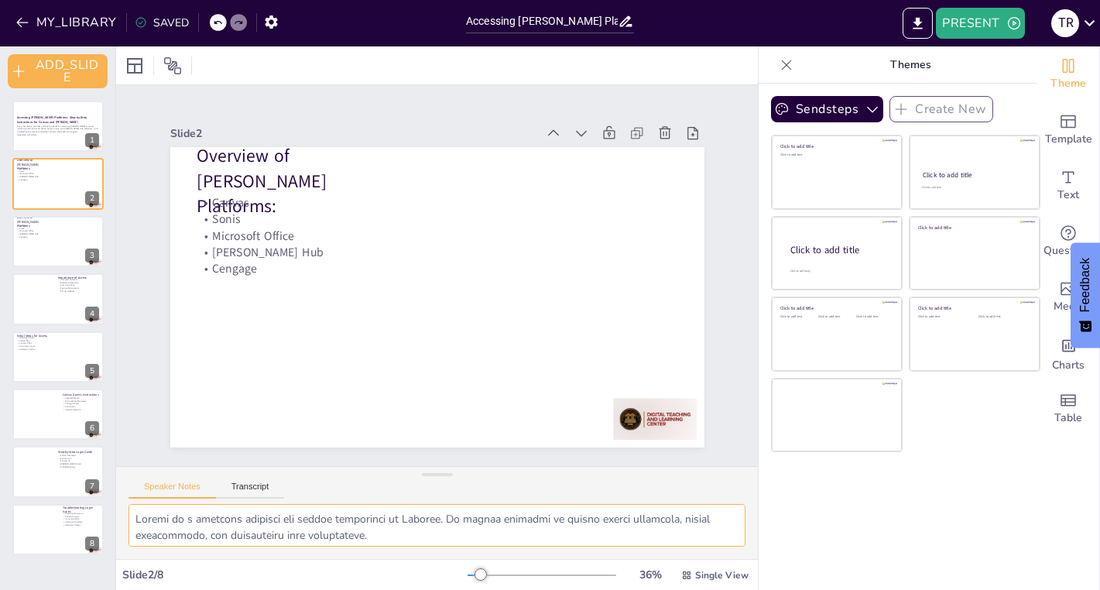
click at [243, 524] on textarea at bounding box center [437, 525] width 617 height 43
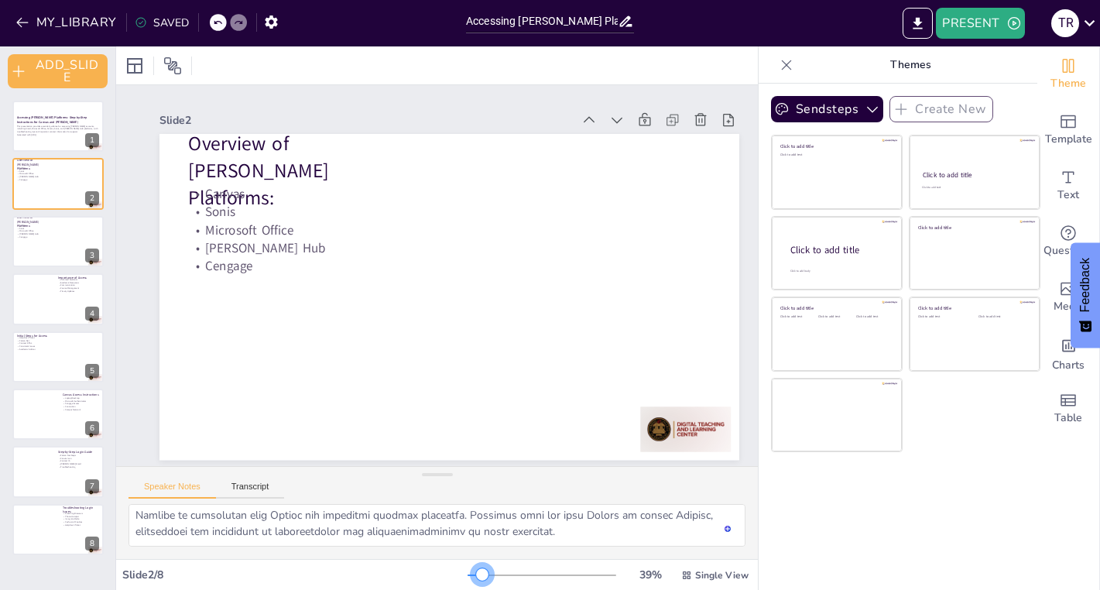
click at [484, 569] on div at bounding box center [482, 574] width 12 height 12
click at [199, 515] on textarea "To enrich screen reader interactions, please activate Accessibility in Grammarl…" at bounding box center [437, 525] width 617 height 43
click at [920, 21] on icon "EXPORT_TO_POWERPOINT" at bounding box center [918, 23] width 9 height 12
